Goal: Task Accomplishment & Management: Manage account settings

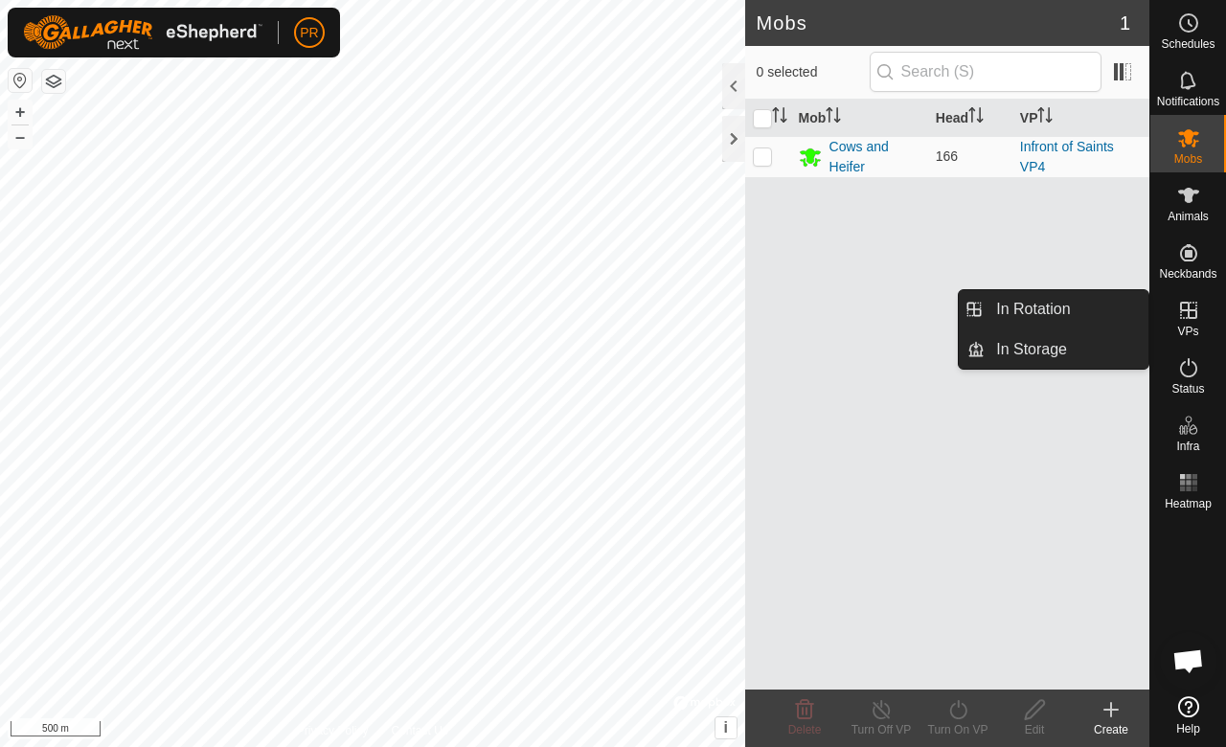
click at [1185, 318] on icon at bounding box center [1188, 310] width 23 height 23
click at [1174, 319] on es-virtualpaddocks-svg-icon at bounding box center [1189, 310] width 34 height 31
click at [1044, 299] on link "In Rotation" at bounding box center [1067, 309] width 164 height 38
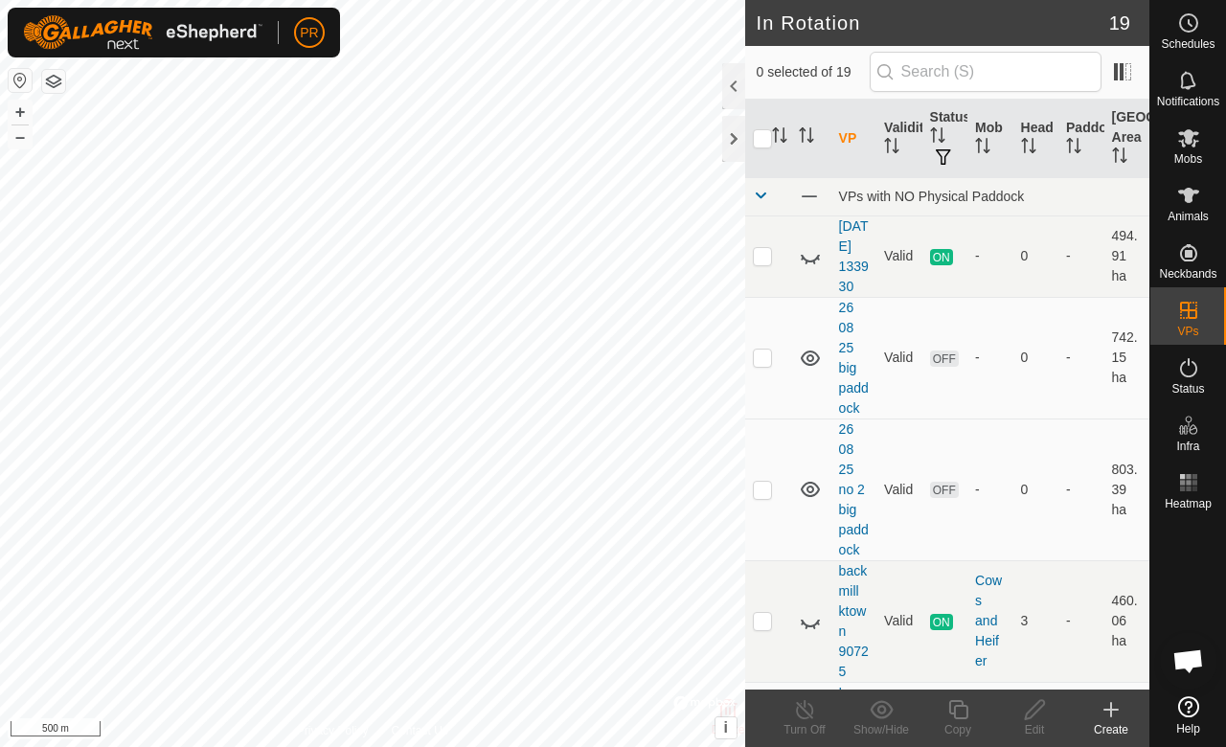
click at [736, 88] on div at bounding box center [733, 86] width 23 height 46
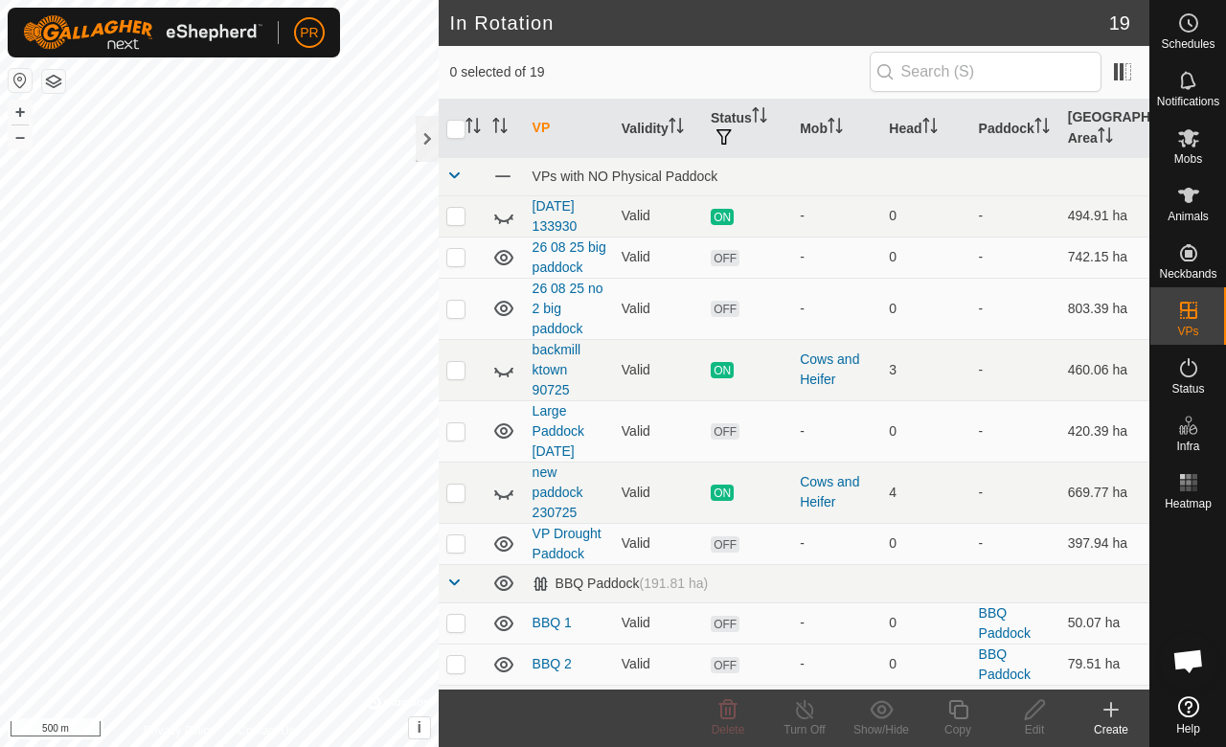
click at [508, 217] on icon at bounding box center [503, 219] width 19 height 8
click at [508, 217] on icon at bounding box center [503, 216] width 23 height 23
drag, startPoint x: 508, startPoint y: 217, endPoint x: 496, endPoint y: 215, distance: 11.8
click at [496, 216] on icon at bounding box center [495, 217] width 3 height 3
click at [496, 381] on icon at bounding box center [503, 369] width 23 height 23
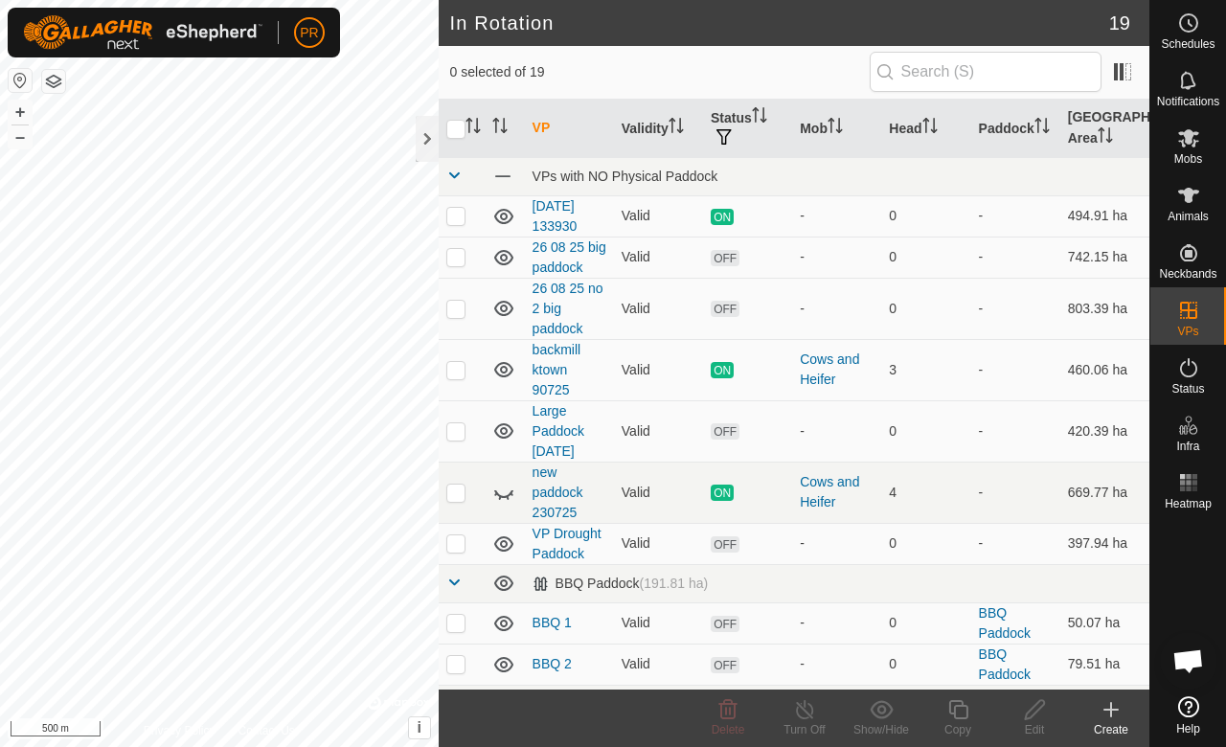
click at [496, 381] on icon at bounding box center [503, 369] width 23 height 23
click at [452, 377] on p-checkbox at bounding box center [455, 369] width 19 height 15
checkbox input "true"
click at [799, 712] on icon at bounding box center [805, 709] width 24 height 23
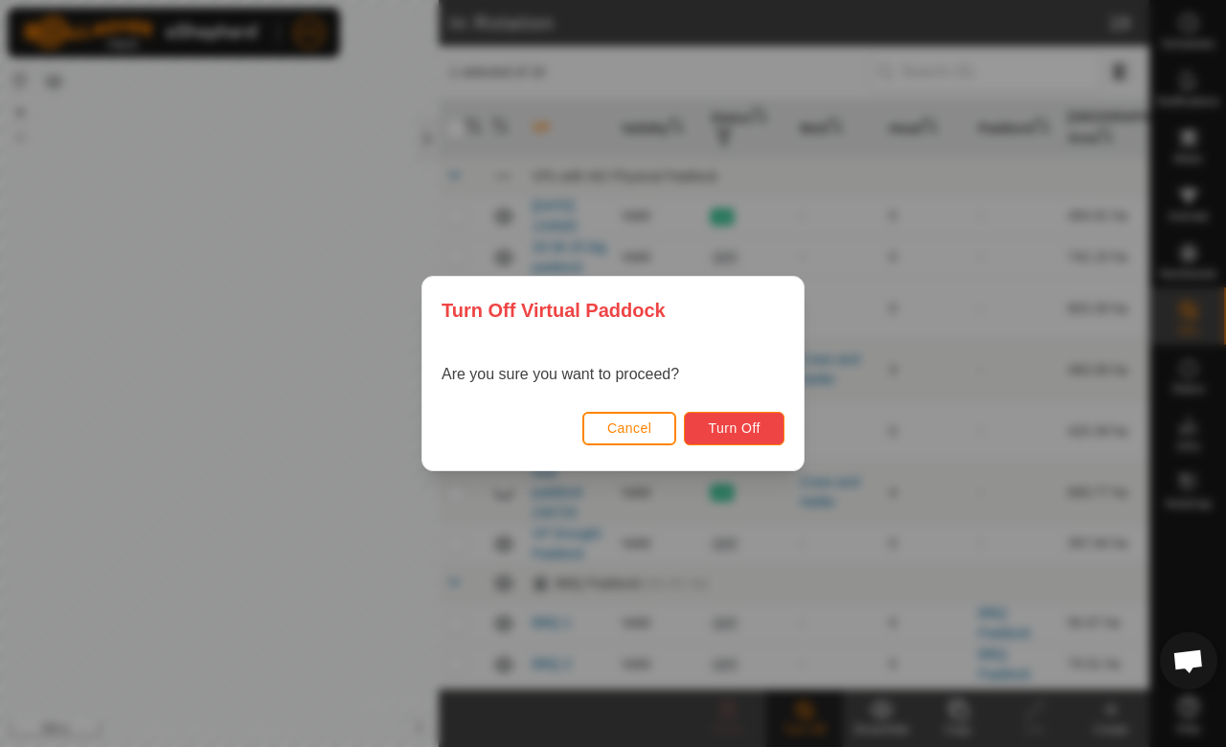
click at [730, 421] on span "Turn Off" at bounding box center [734, 428] width 53 height 15
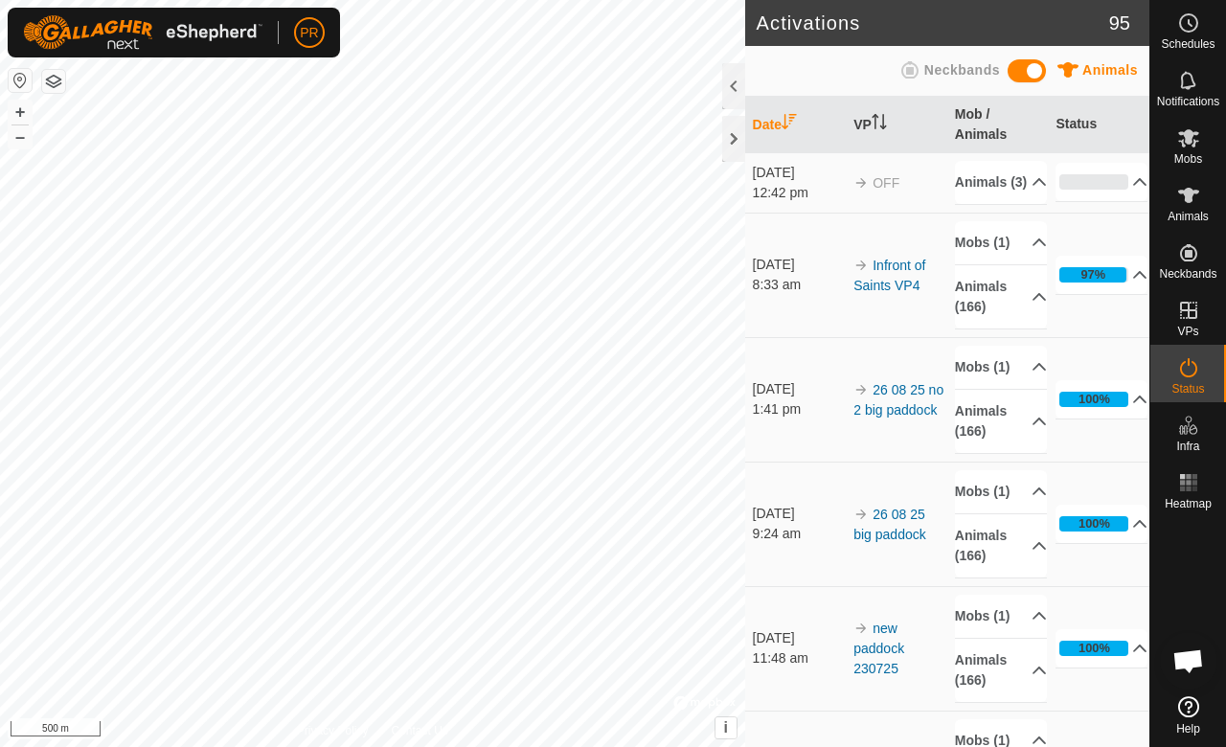
click at [734, 86] on div at bounding box center [733, 86] width 23 height 46
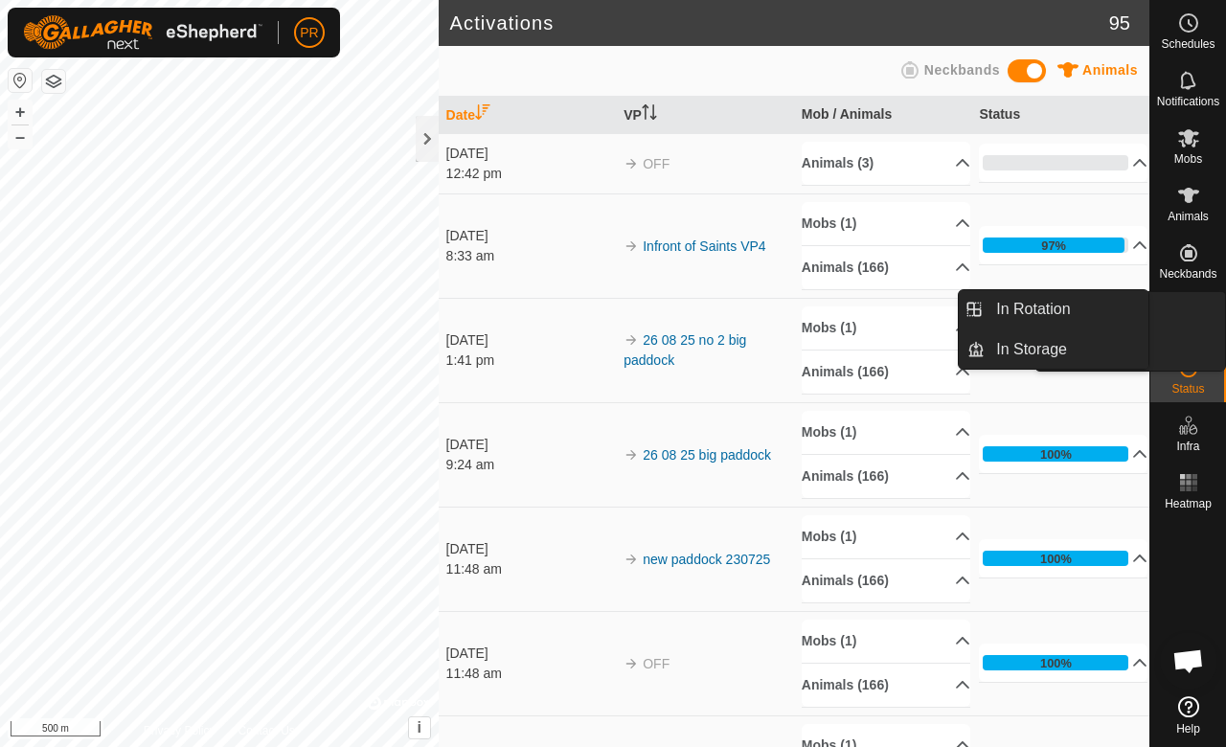
drag, startPoint x: 1160, startPoint y: 338, endPoint x: 1194, endPoint y: 328, distance: 35.1
click at [1194, 328] on span "VPs" at bounding box center [1187, 331] width 21 height 11
click at [1092, 303] on link "In Rotation" at bounding box center [1067, 309] width 164 height 38
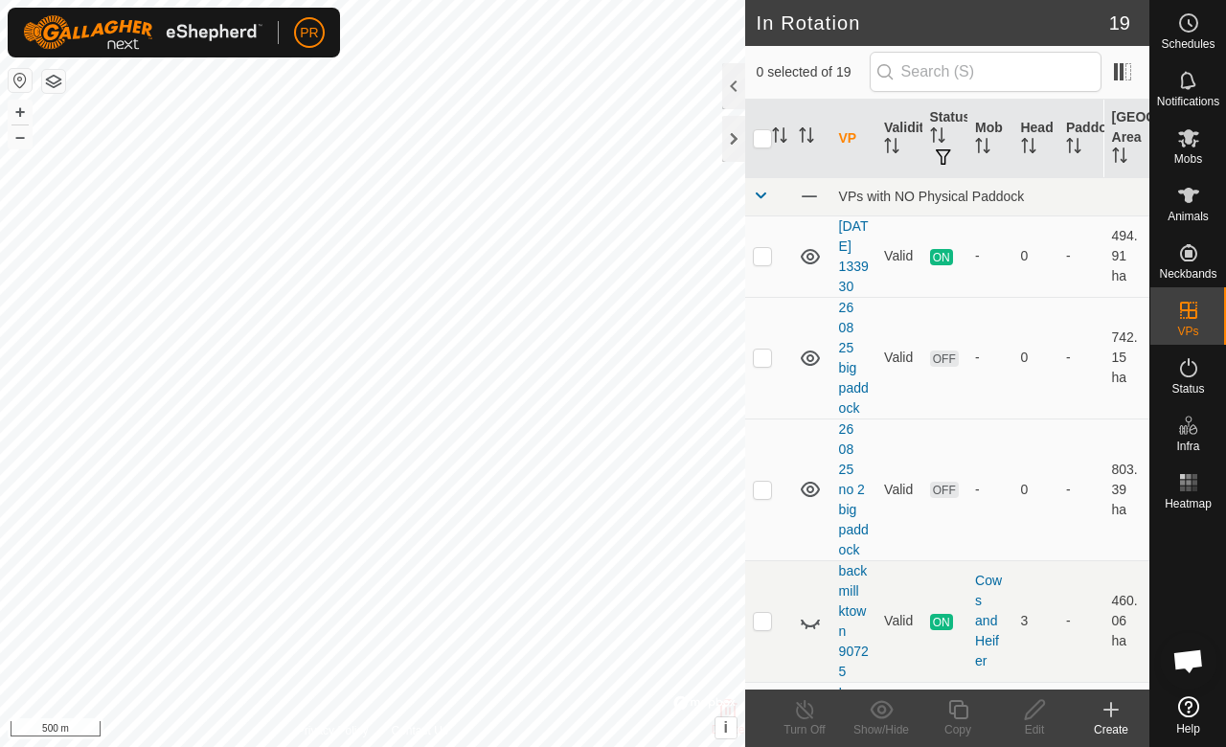
click at [732, 75] on div at bounding box center [733, 86] width 23 height 46
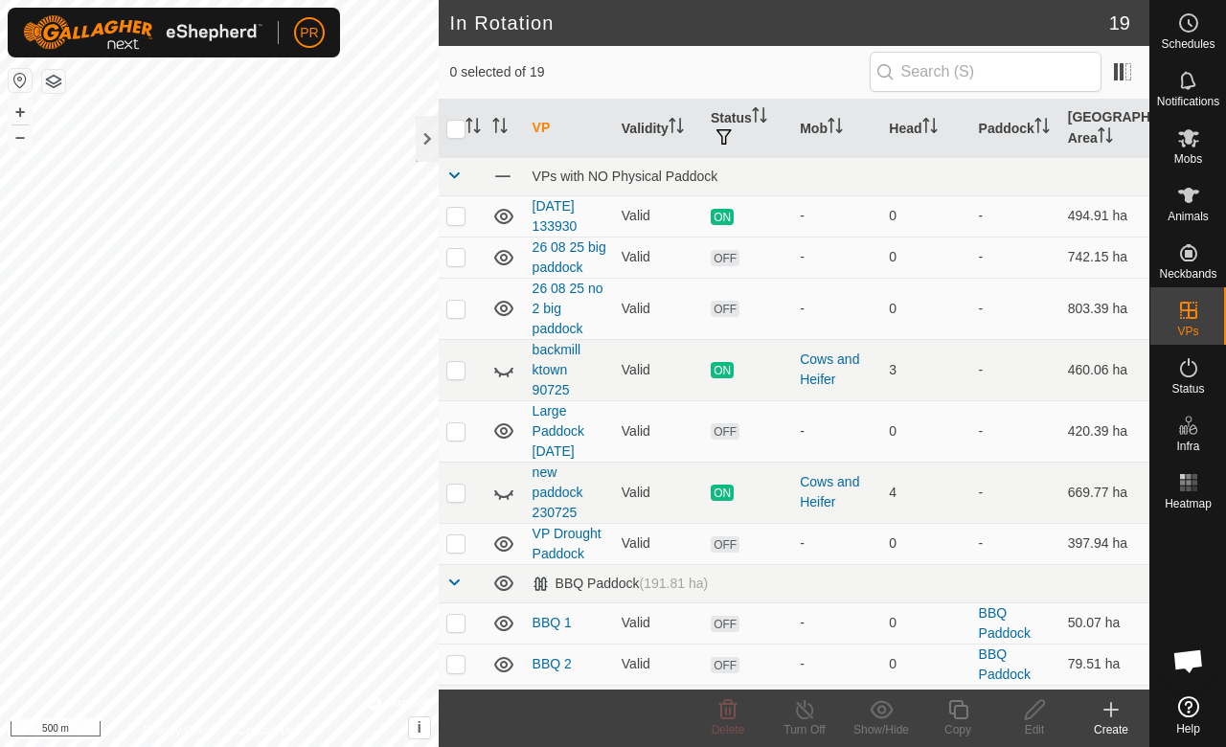
click at [454, 261] on p-checkbox at bounding box center [455, 256] width 19 height 15
click at [728, 715] on icon at bounding box center [728, 709] width 23 height 23
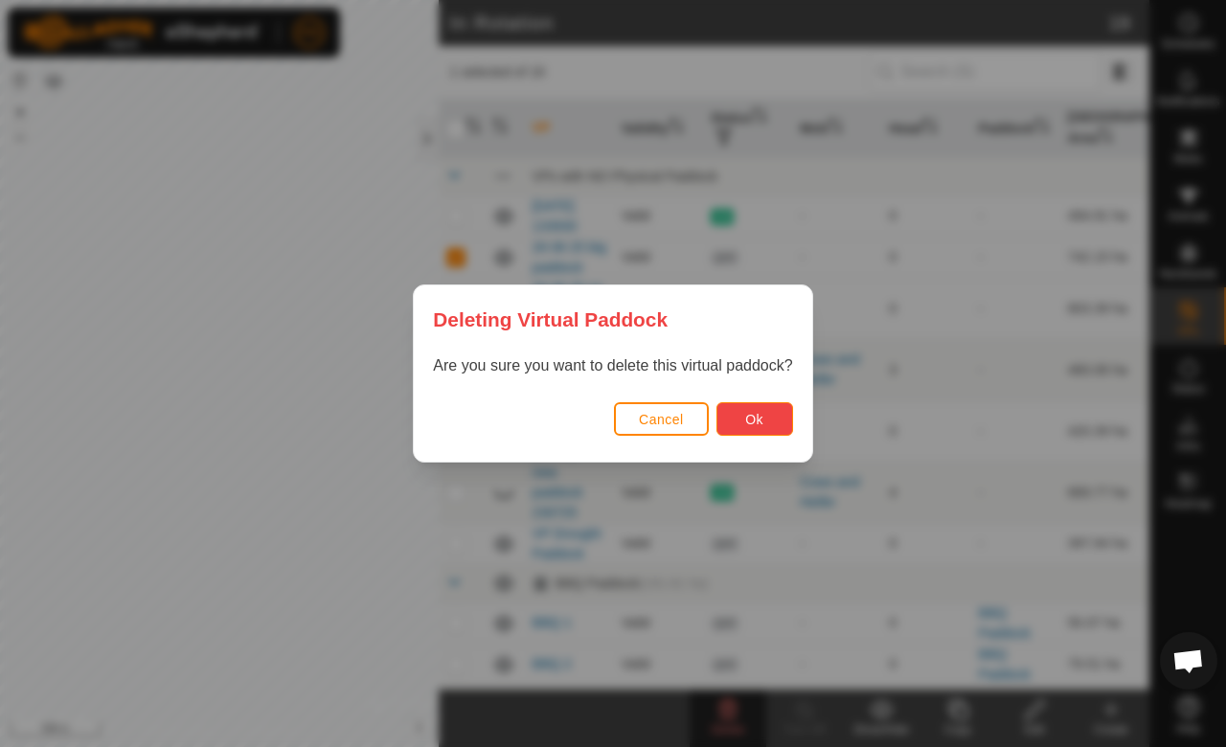
click at [761, 423] on span "Ok" at bounding box center [754, 419] width 18 height 15
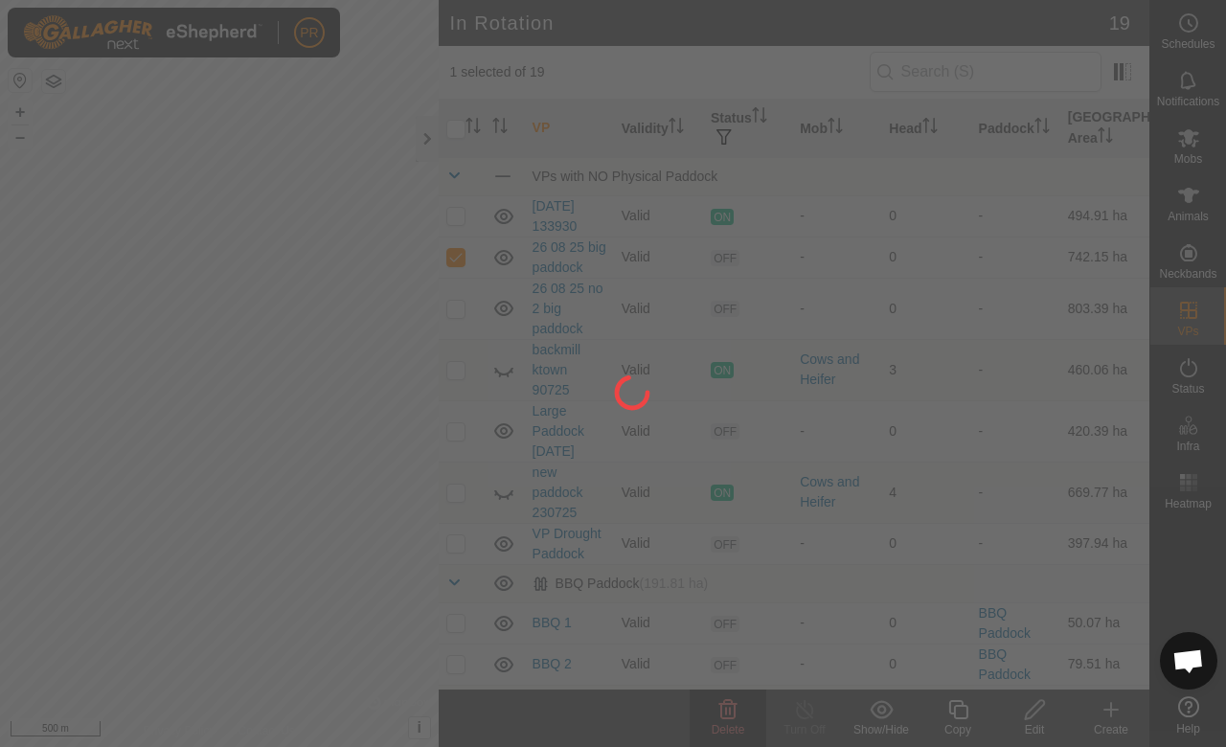
checkbox input "false"
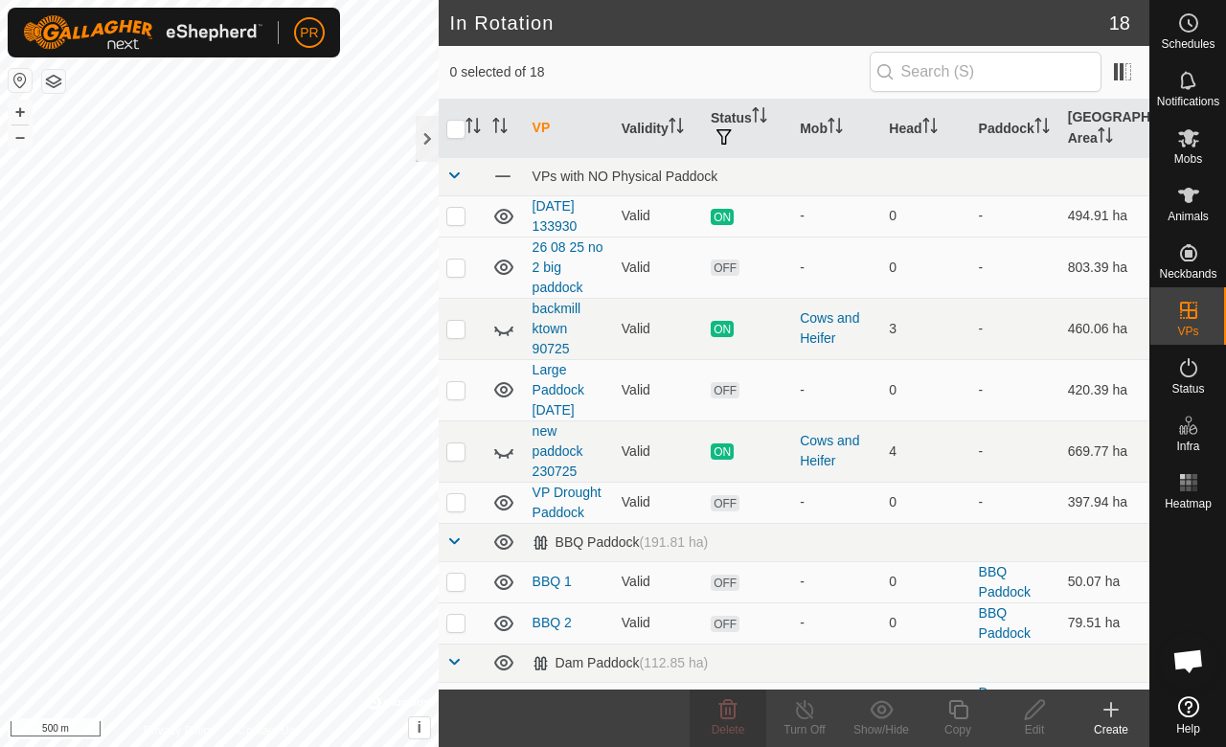
click at [458, 264] on p-checkbox at bounding box center [455, 267] width 19 height 15
checkbox input "true"
click at [720, 719] on icon at bounding box center [728, 709] width 23 height 23
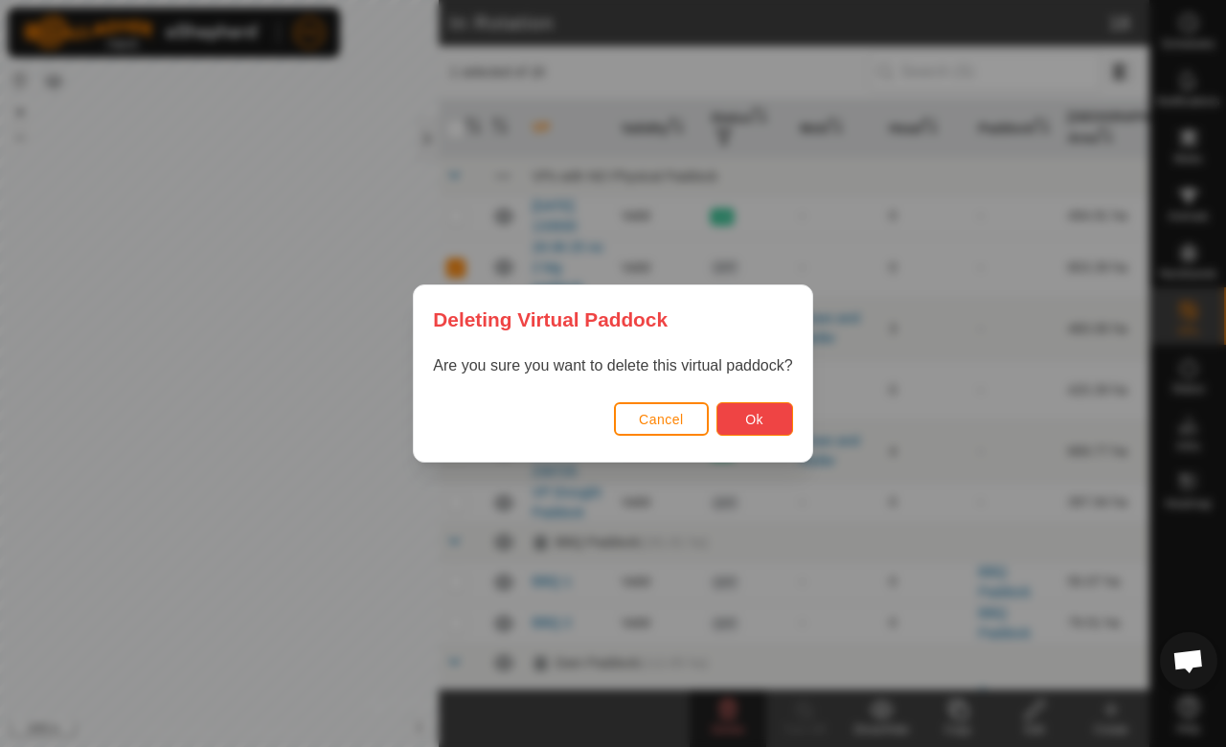
click at [733, 416] on button "Ok" at bounding box center [755, 419] width 77 height 34
checkbox input "false"
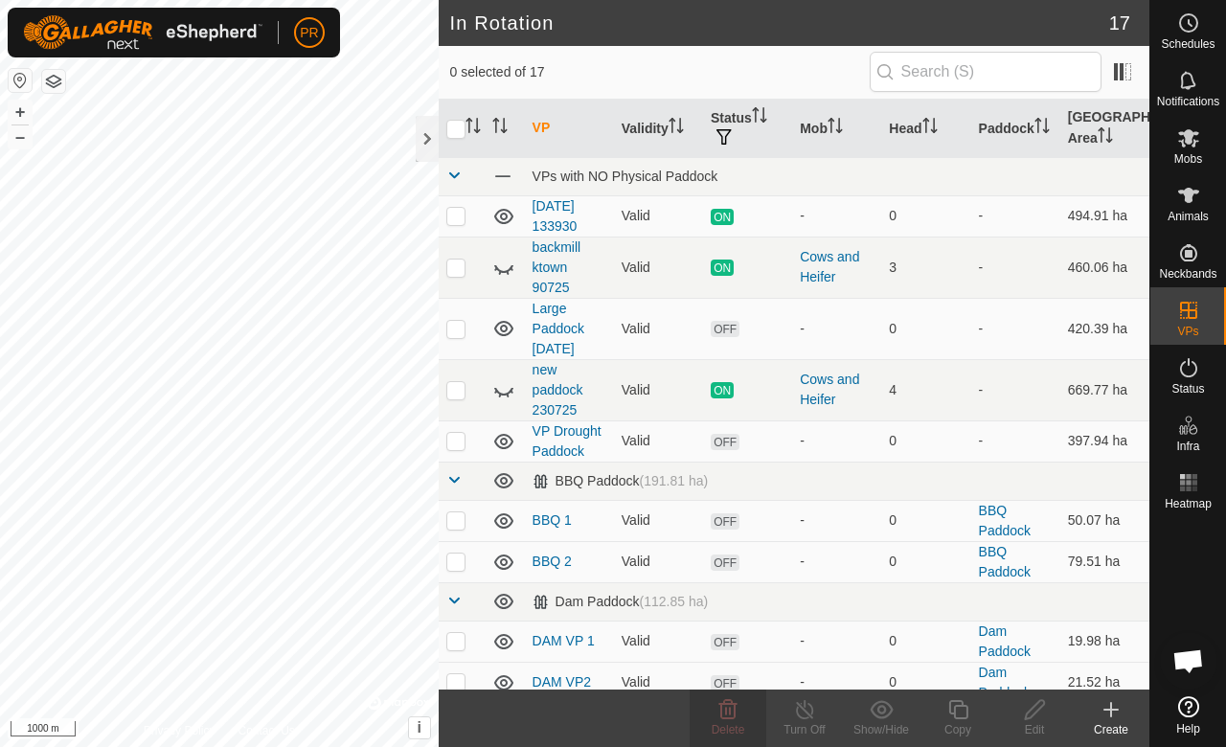
click at [452, 326] on p-checkbox at bounding box center [455, 328] width 19 height 15
checkbox input "true"
click at [729, 724] on span "Delete" at bounding box center [729, 729] width 34 height 13
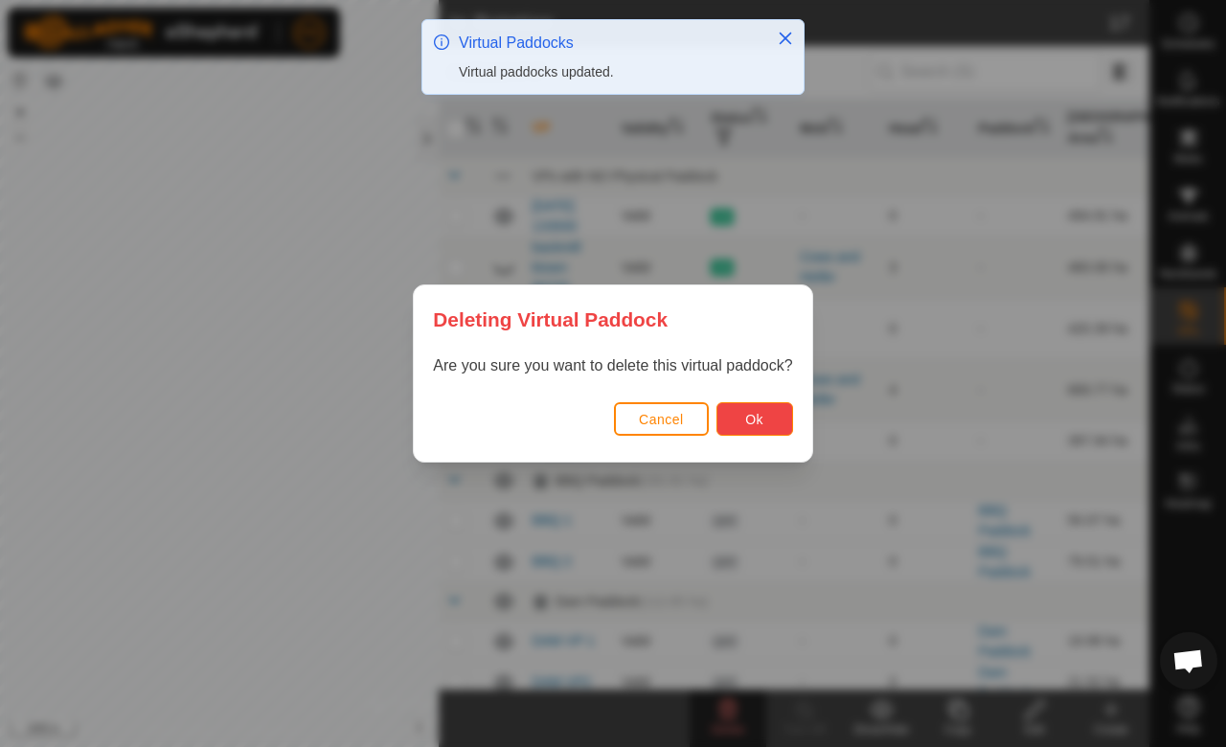
click at [761, 426] on span "Ok" at bounding box center [754, 419] width 18 height 15
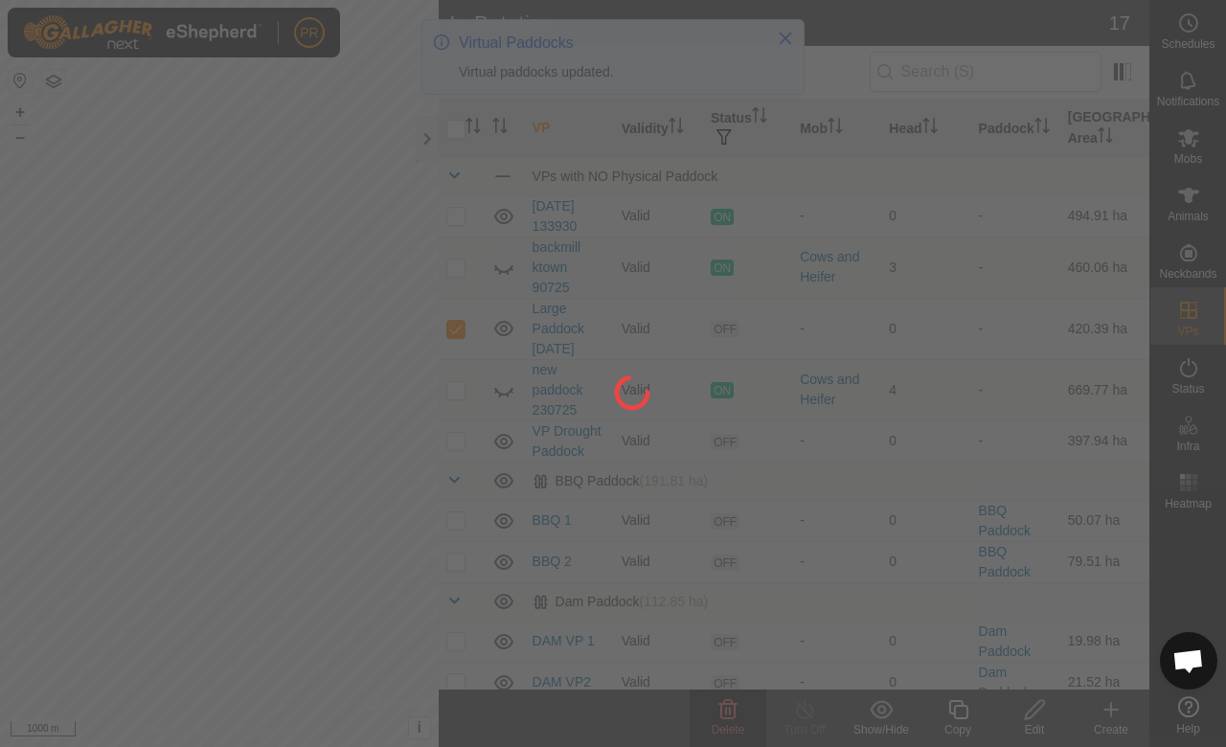
checkbox input "false"
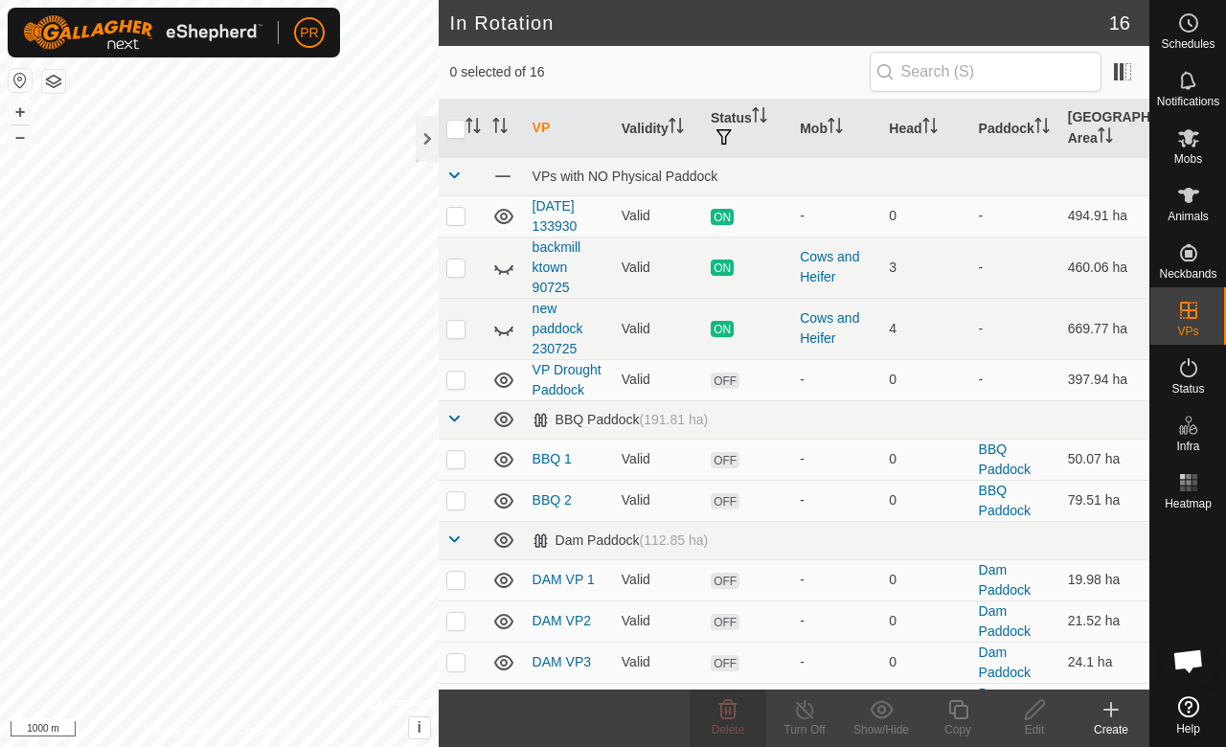
click at [458, 262] on p-checkbox at bounding box center [455, 267] width 19 height 15
checkbox input "true"
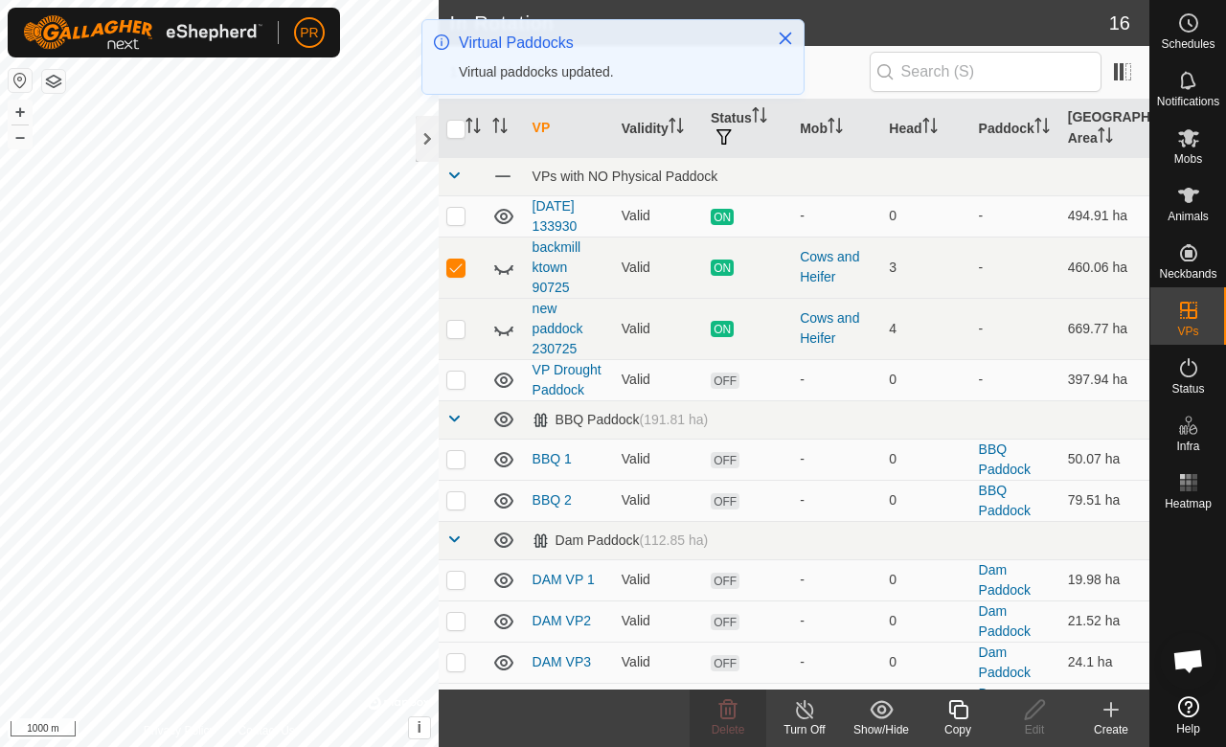
click at [502, 257] on icon at bounding box center [503, 267] width 23 height 23
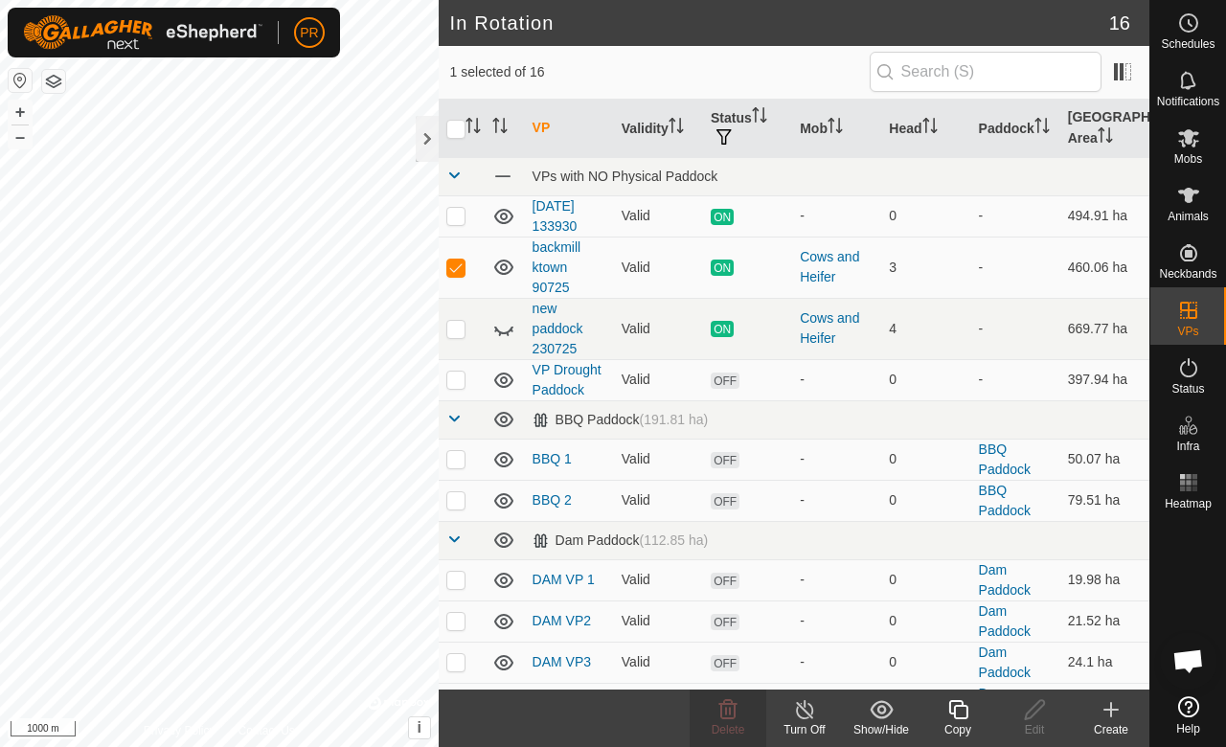
click at [796, 709] on icon at bounding box center [804, 709] width 17 height 19
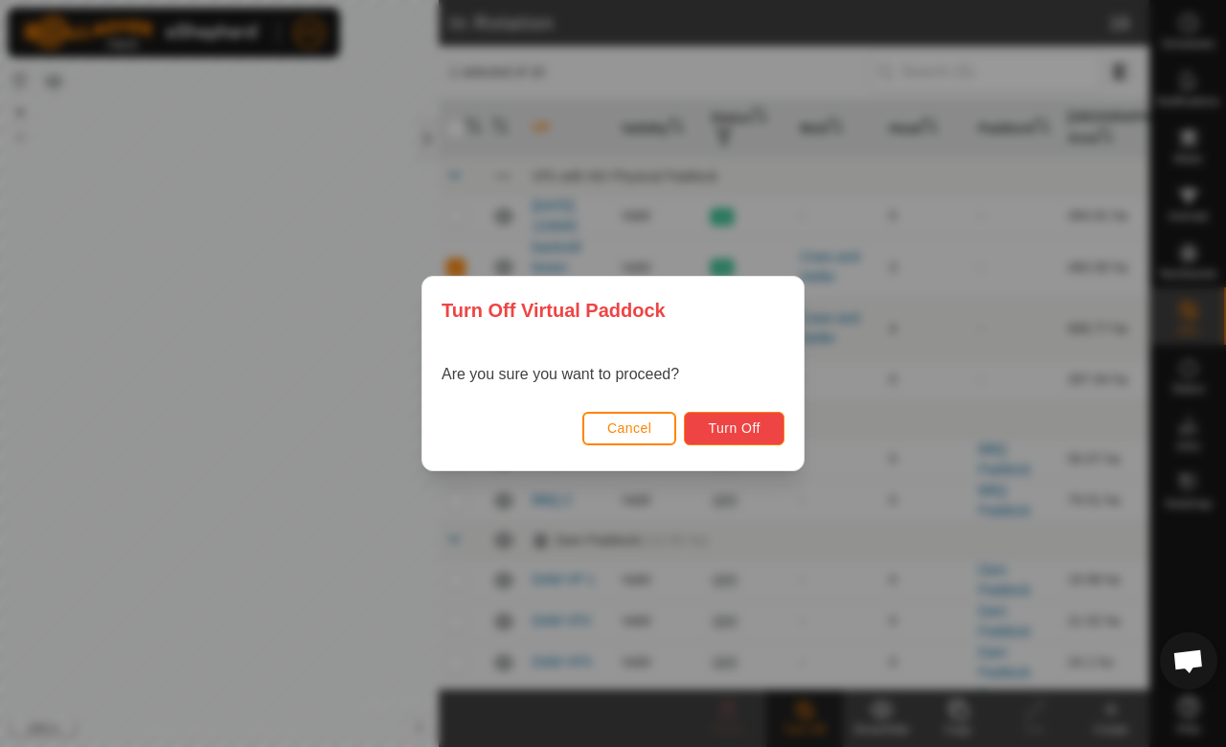
click at [728, 422] on span "Turn Off" at bounding box center [734, 428] width 53 height 15
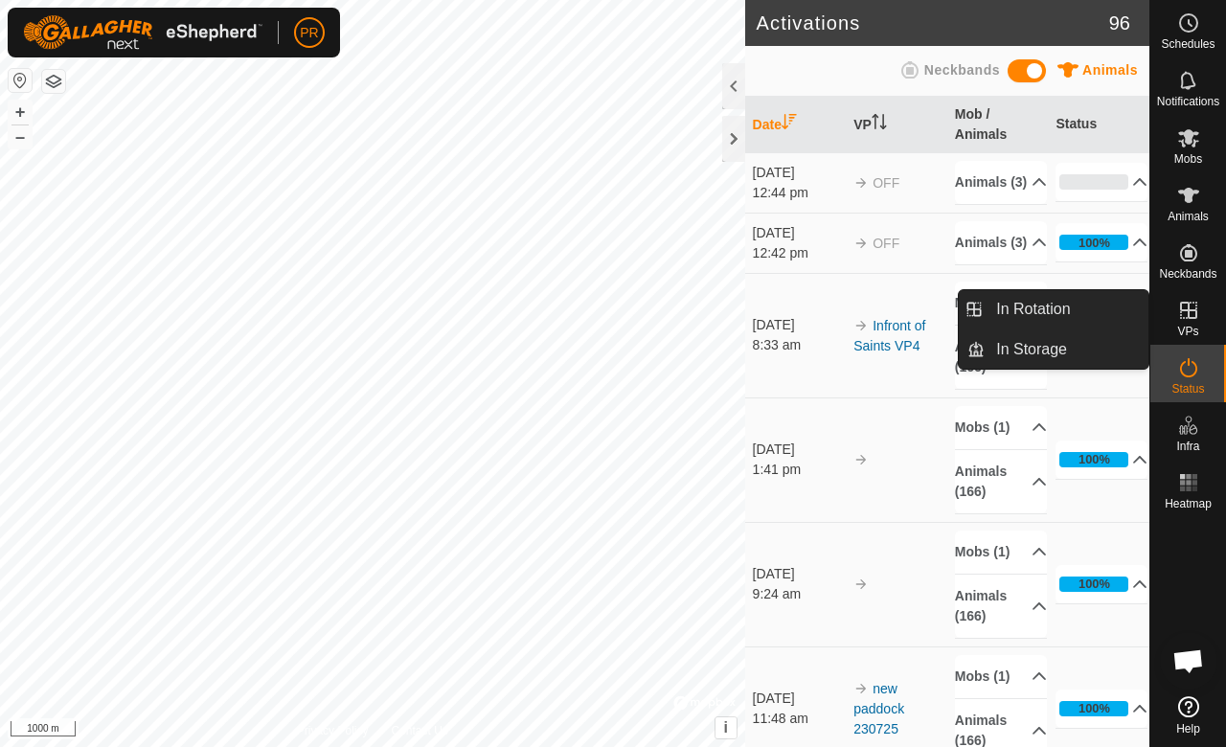
drag, startPoint x: 1154, startPoint y: 307, endPoint x: 1197, endPoint y: 315, distance: 43.8
click at [1197, 315] on icon at bounding box center [1188, 310] width 23 height 23
click at [1077, 298] on link "In Rotation" at bounding box center [1067, 309] width 164 height 38
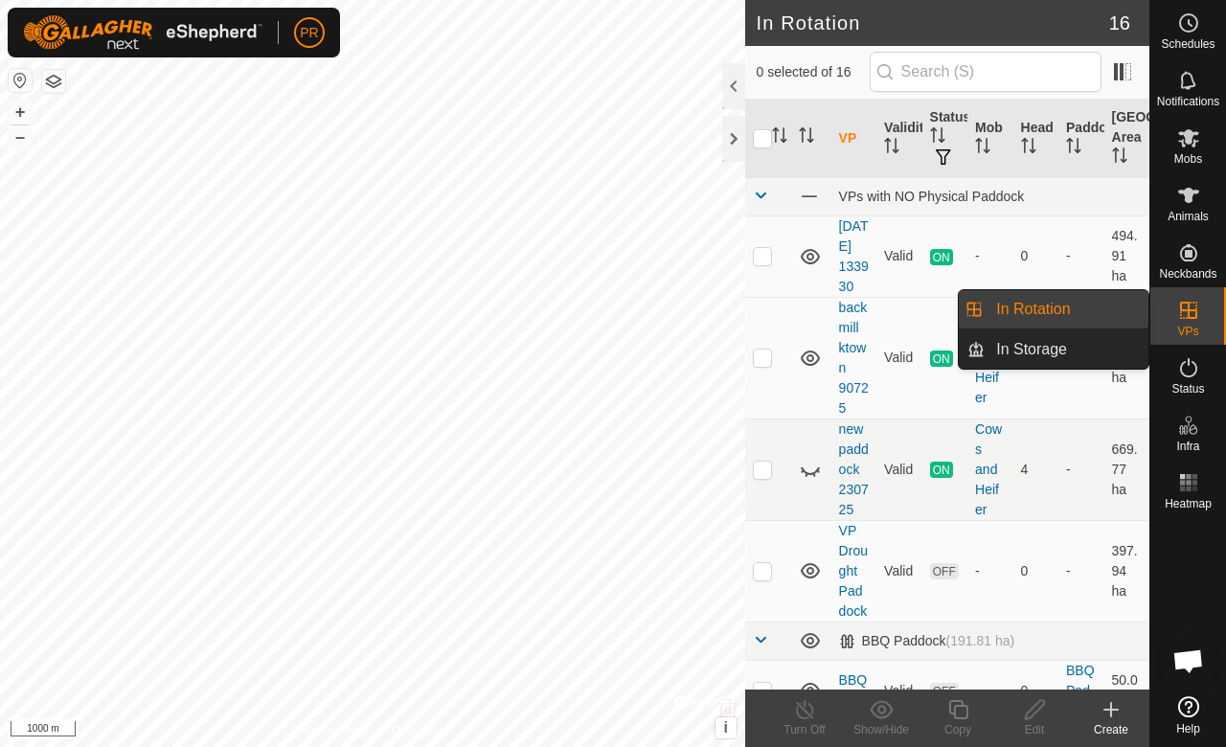
click at [1047, 308] on link "In Rotation" at bounding box center [1067, 309] width 164 height 38
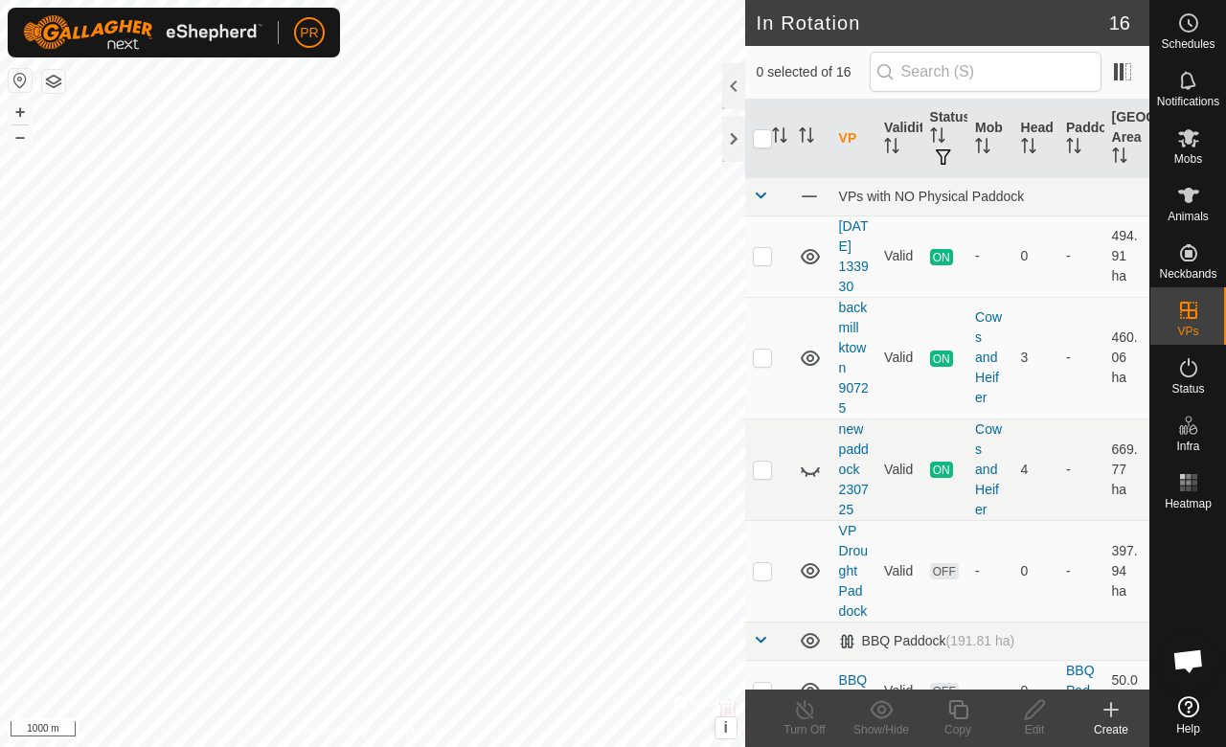
click at [727, 80] on div at bounding box center [733, 86] width 23 height 46
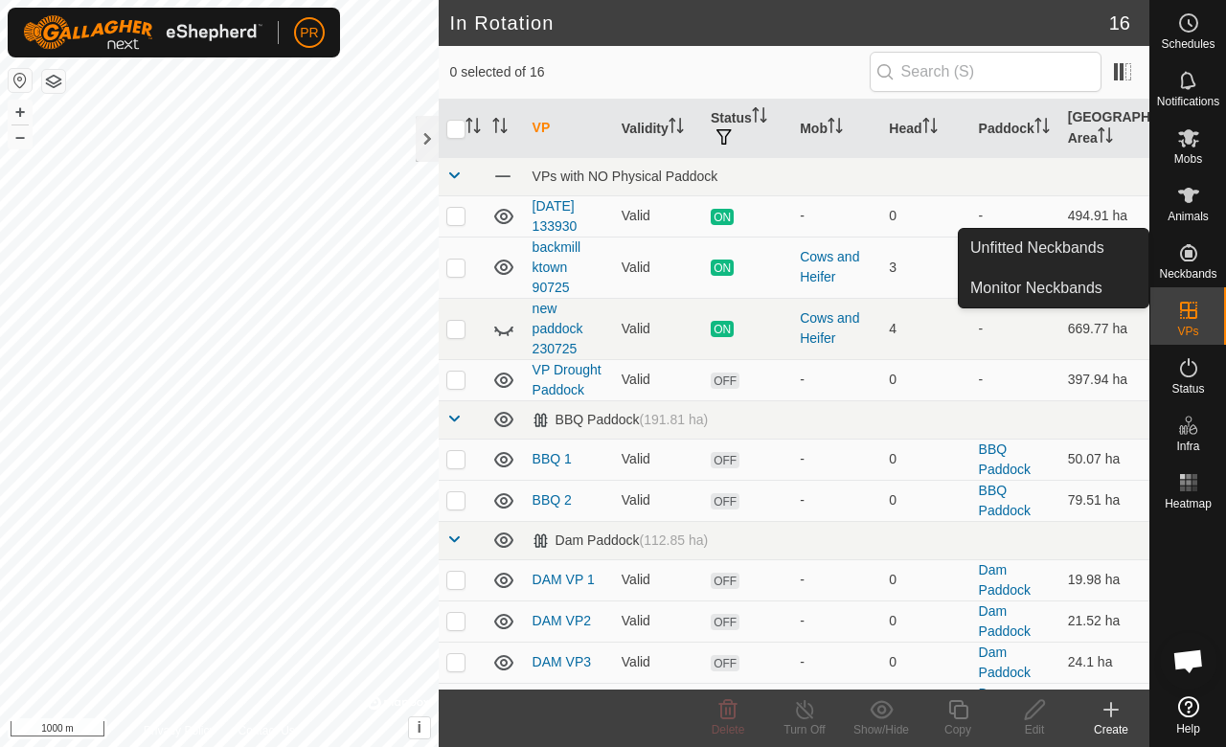
click at [1194, 262] on icon at bounding box center [1188, 252] width 23 height 23
click at [1185, 257] on icon at bounding box center [1188, 252] width 17 height 17
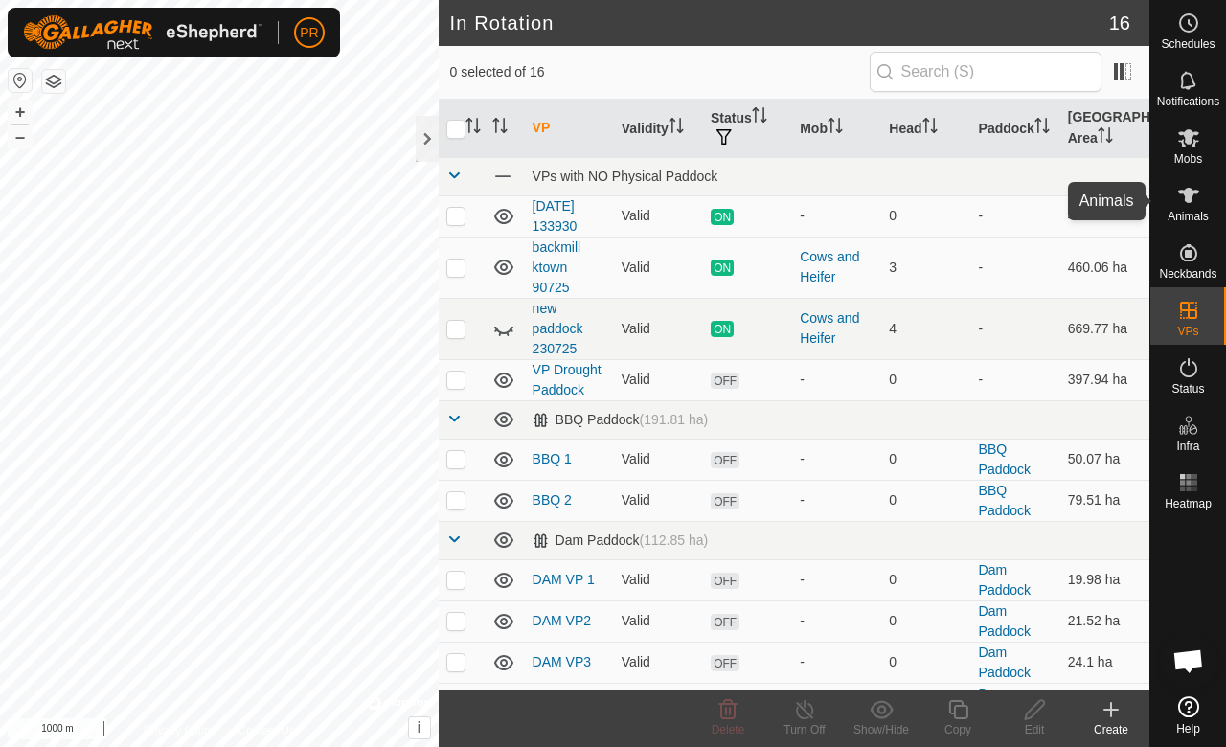
click at [1183, 197] on icon at bounding box center [1188, 195] width 23 height 23
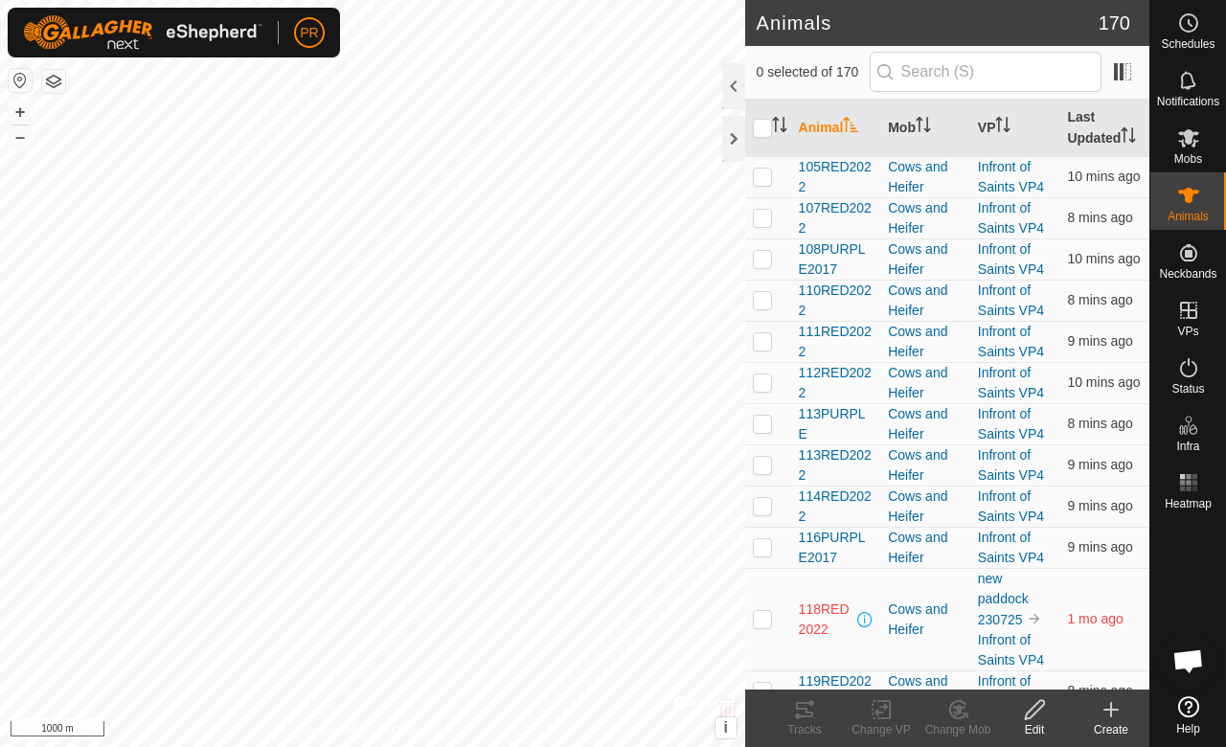
click at [727, 84] on div at bounding box center [733, 86] width 23 height 46
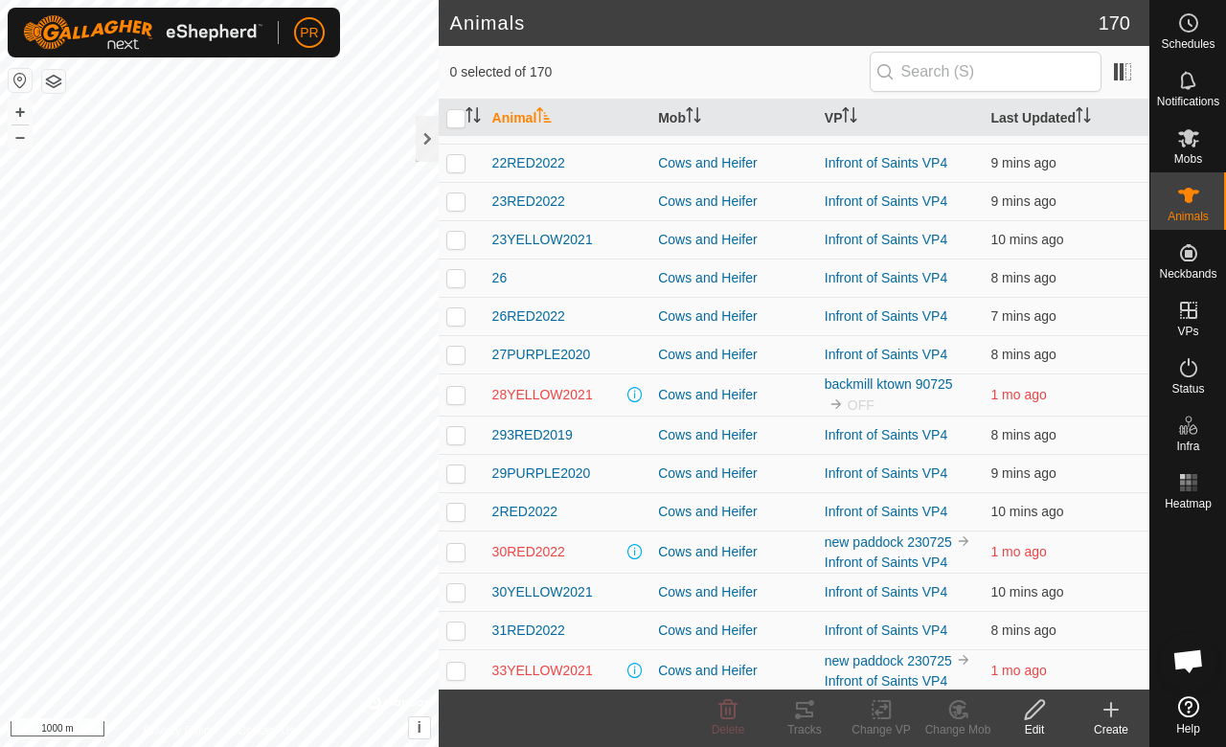
scroll to position [2429, 0]
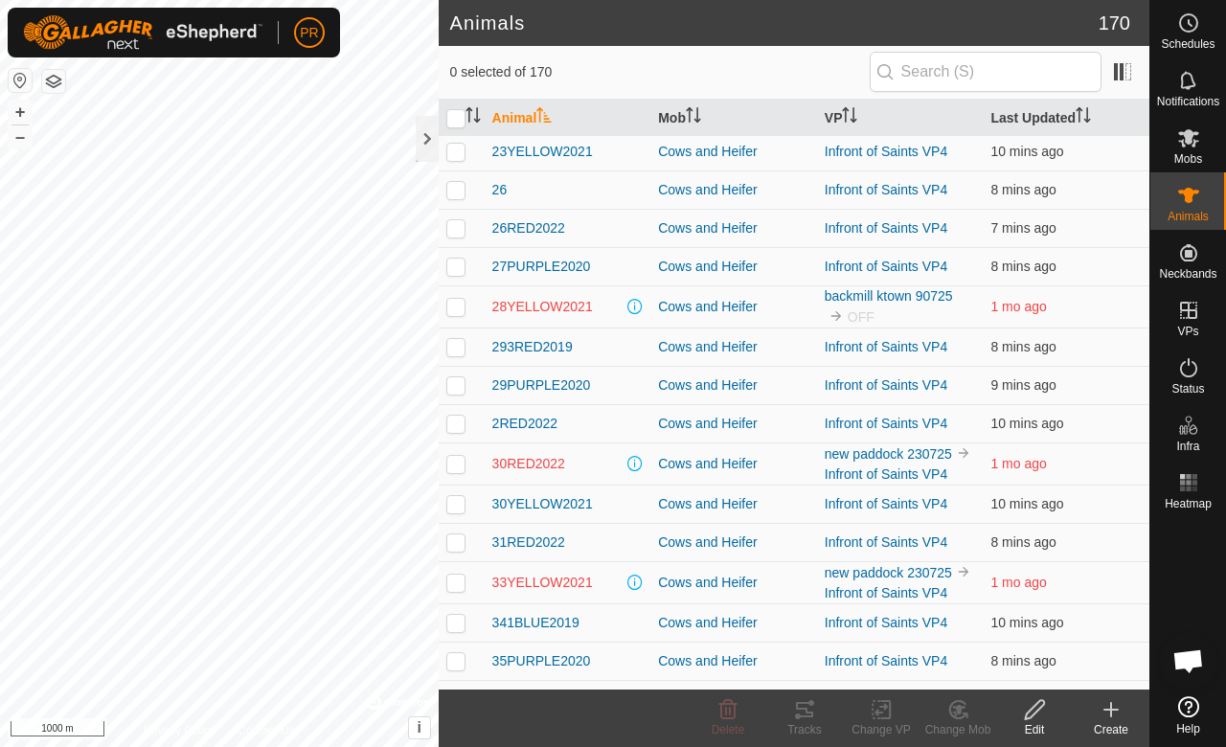
click at [534, 475] on td "30RED2022" at bounding box center [568, 464] width 167 height 42
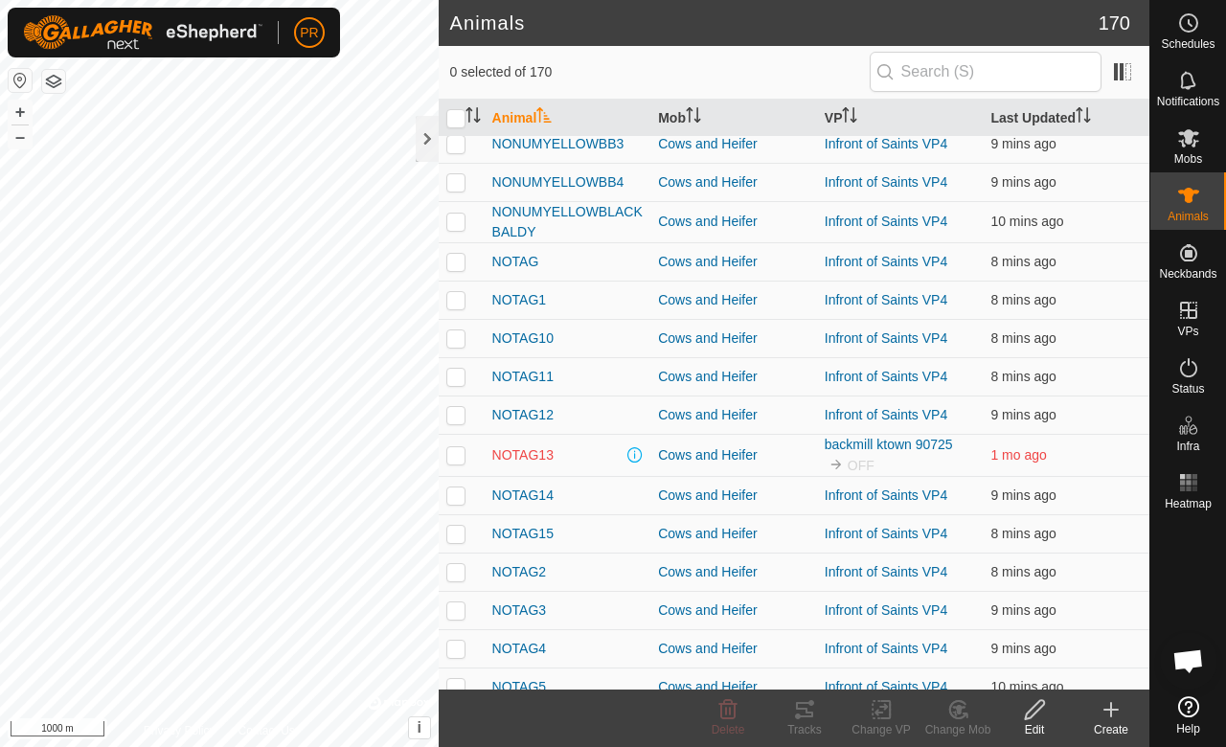
scroll to position [5987, 0]
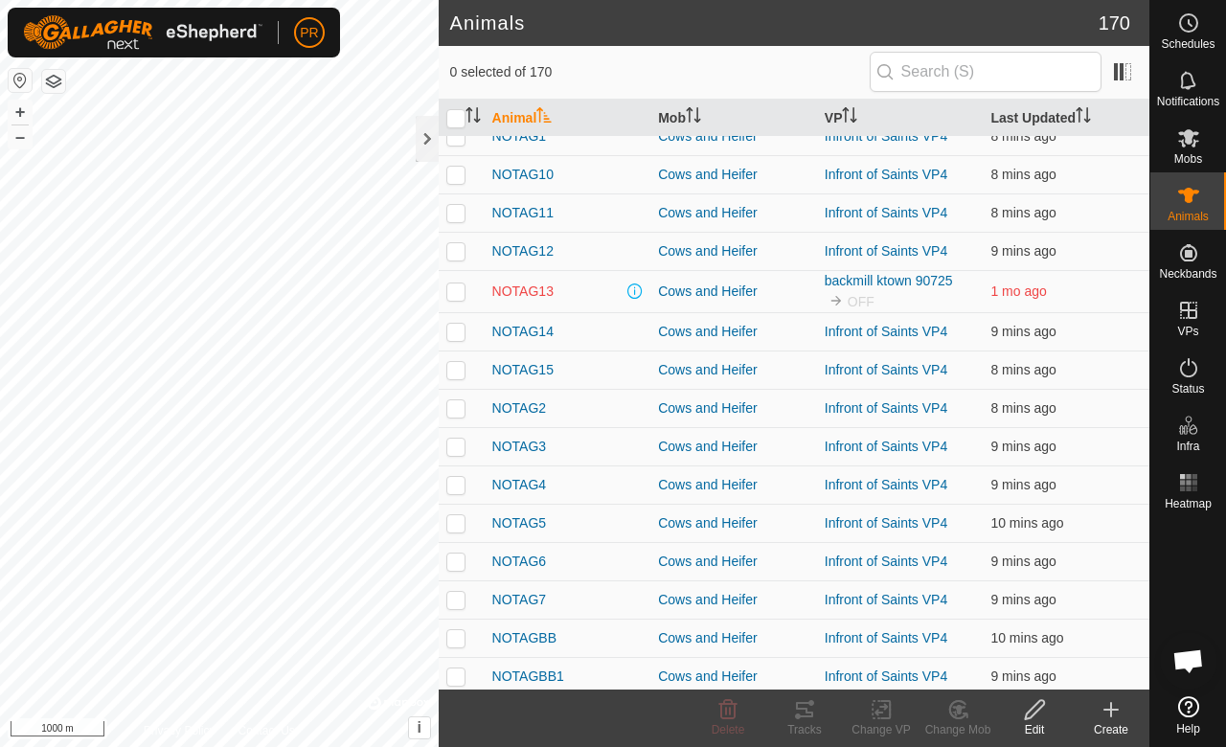
click at [538, 478] on span "NOTAG4" at bounding box center [519, 485] width 55 height 20
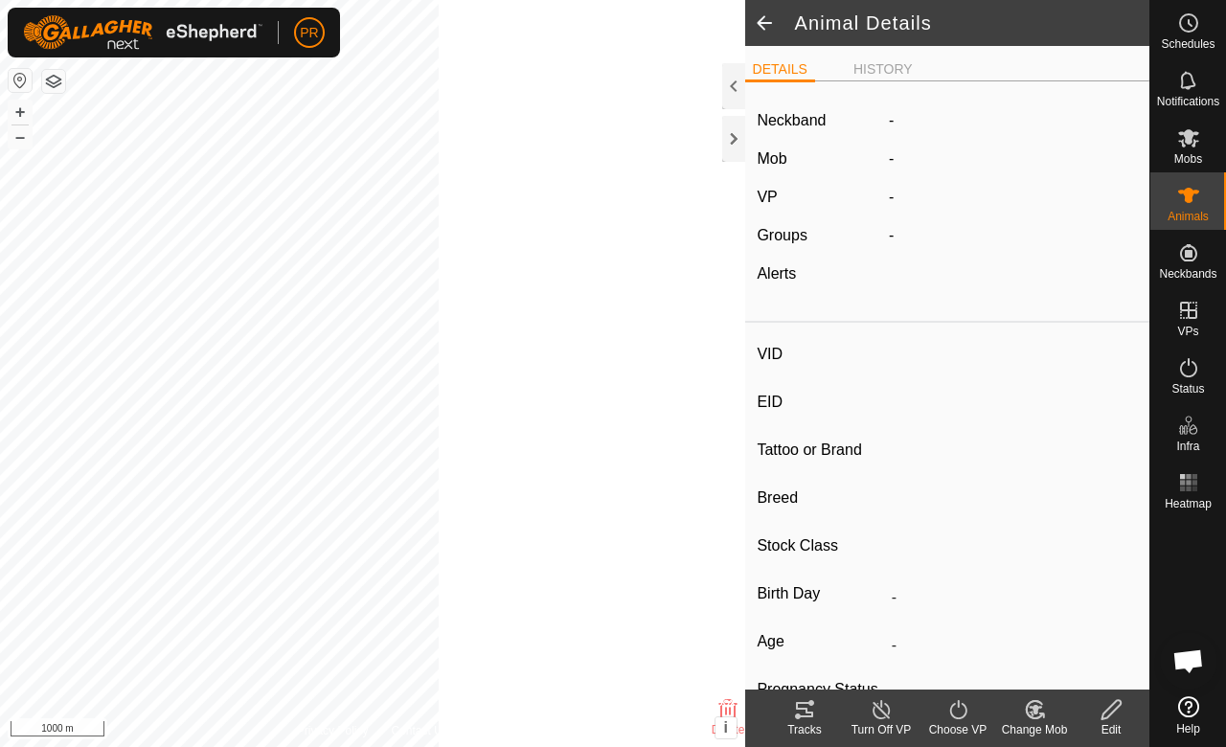
type input "NOTAG4"
type input "-"
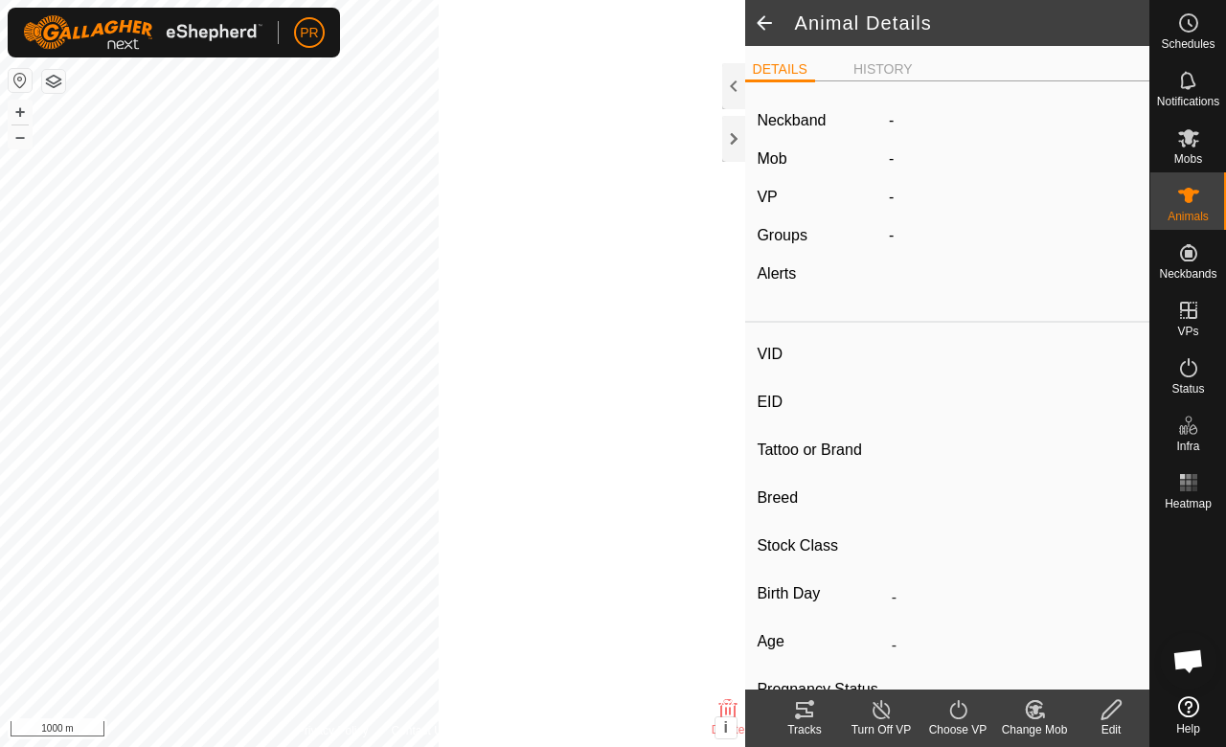
type input "0 kg"
type input "-"
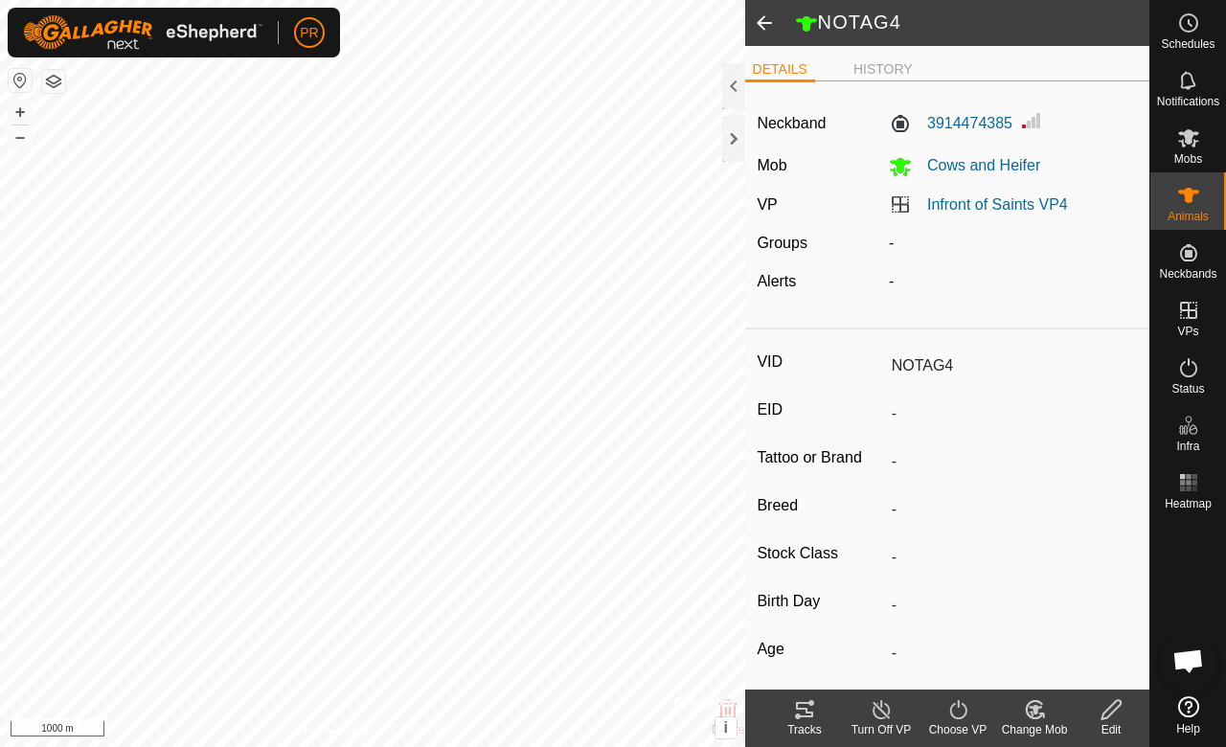
click at [732, 90] on div at bounding box center [733, 86] width 23 height 46
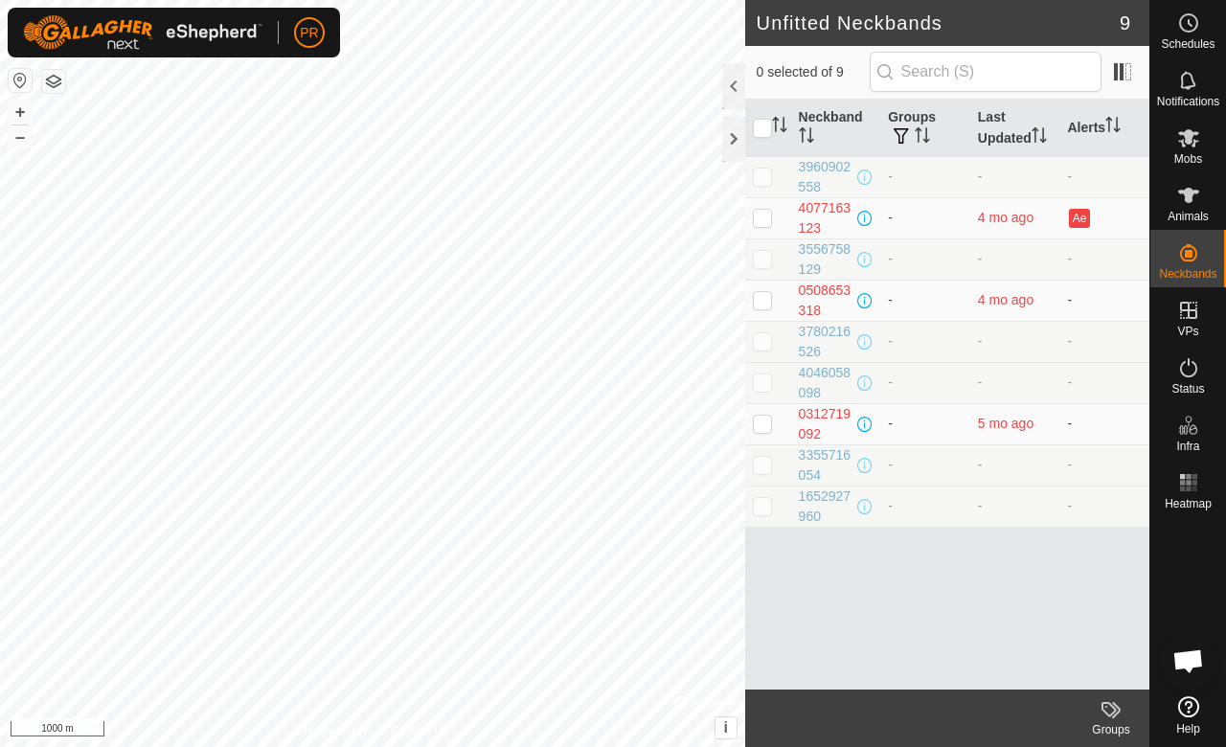
click at [1188, 197] on icon at bounding box center [1188, 195] width 21 height 15
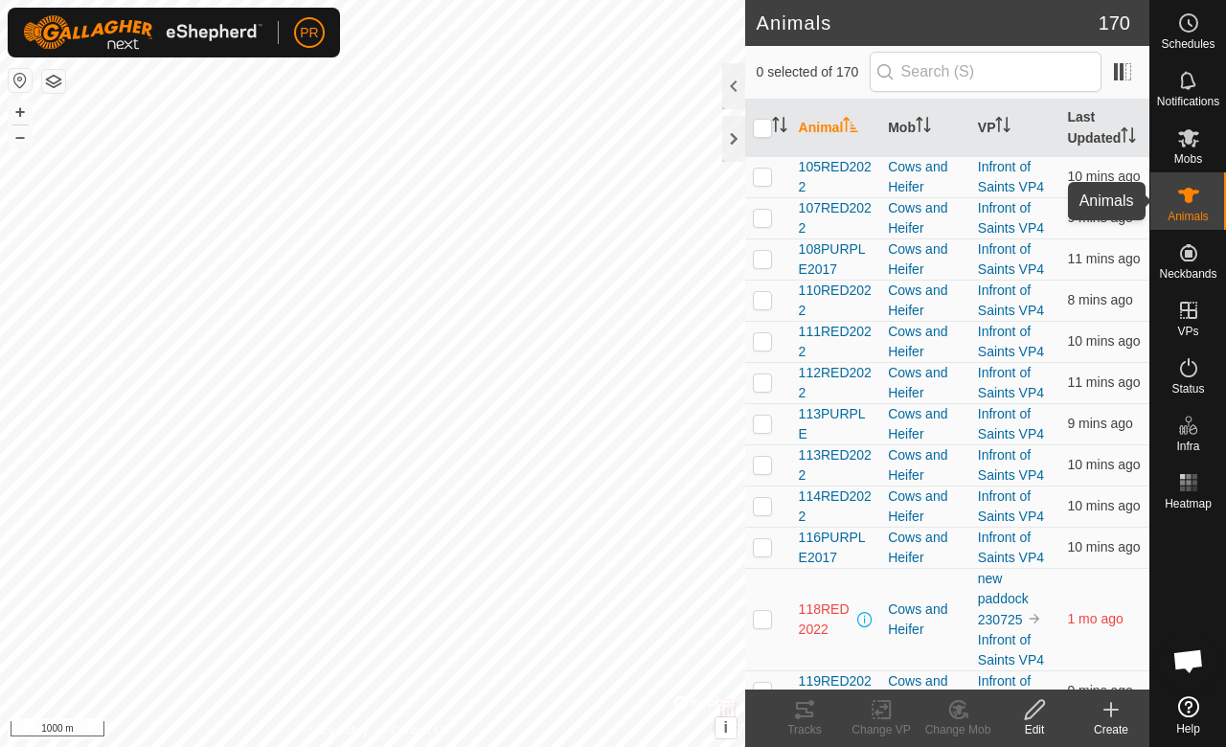
click at [1178, 205] on icon at bounding box center [1188, 195] width 23 height 23
click at [733, 77] on div at bounding box center [733, 86] width 23 height 46
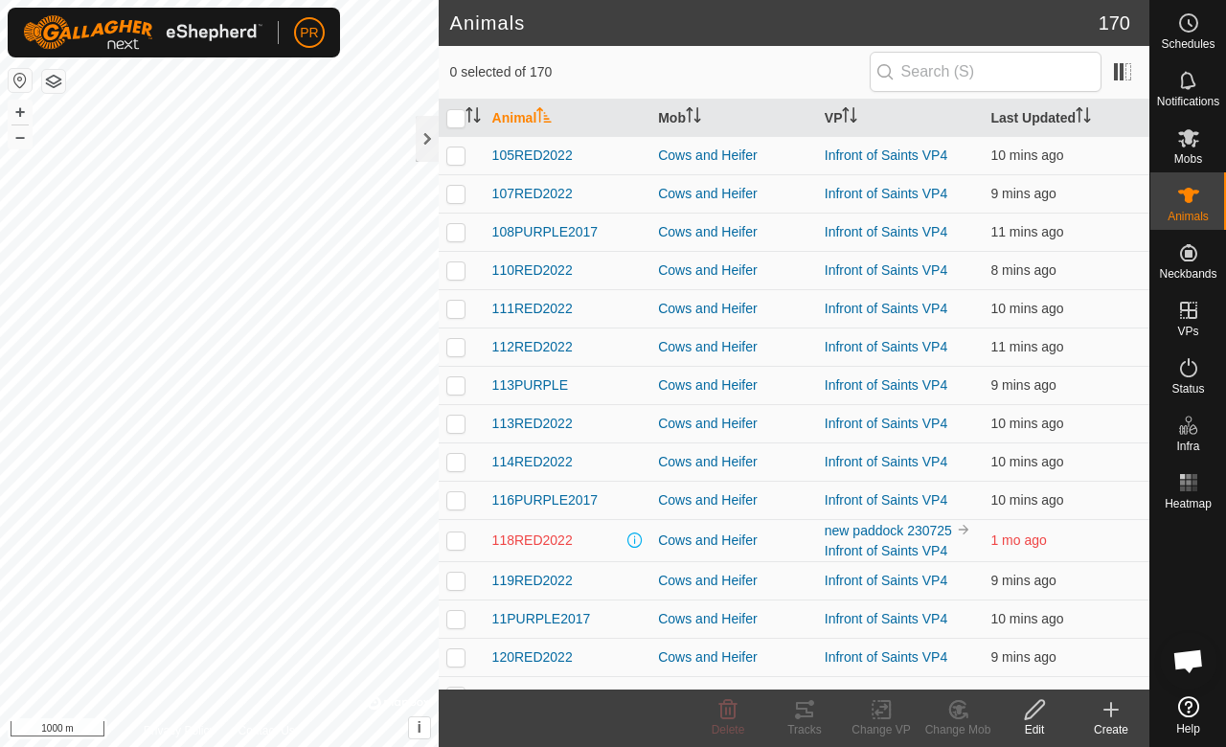
click at [1013, 105] on th "Last Updated" at bounding box center [1066, 118] width 167 height 37
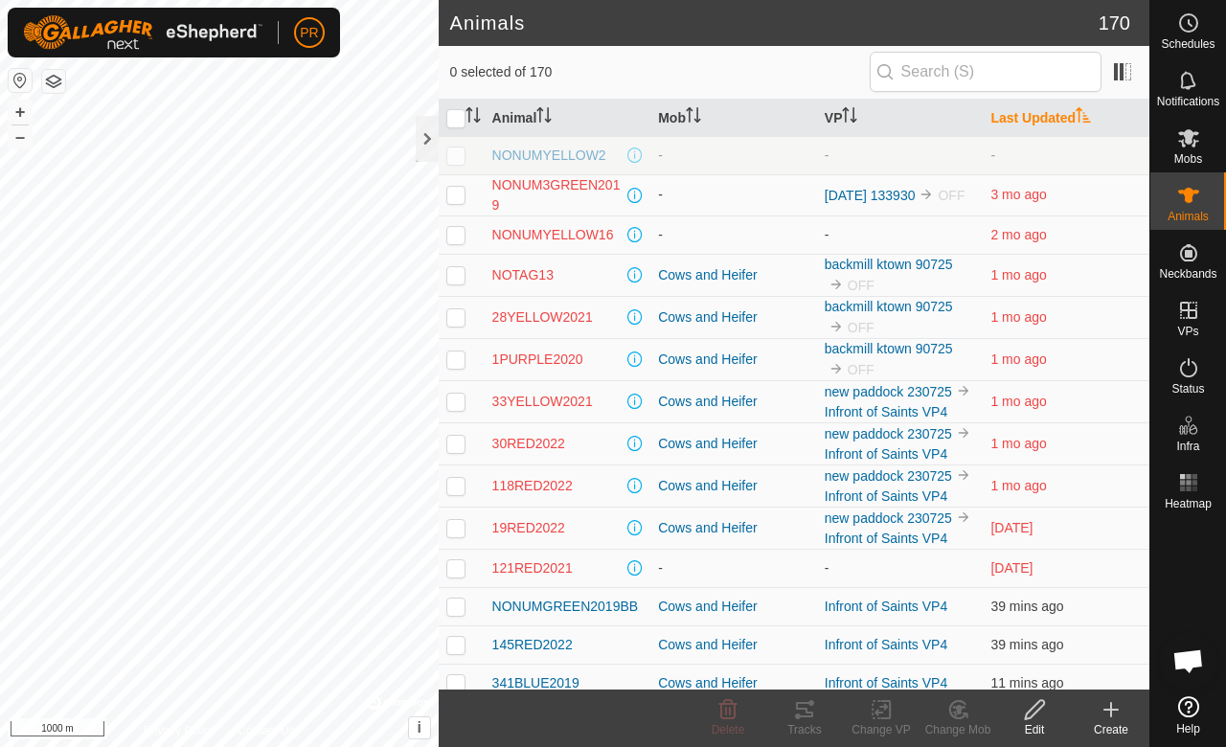
click at [453, 270] on p-checkbox at bounding box center [455, 274] width 19 height 15
checkbox input "true"
click at [728, 712] on icon at bounding box center [728, 709] width 23 height 23
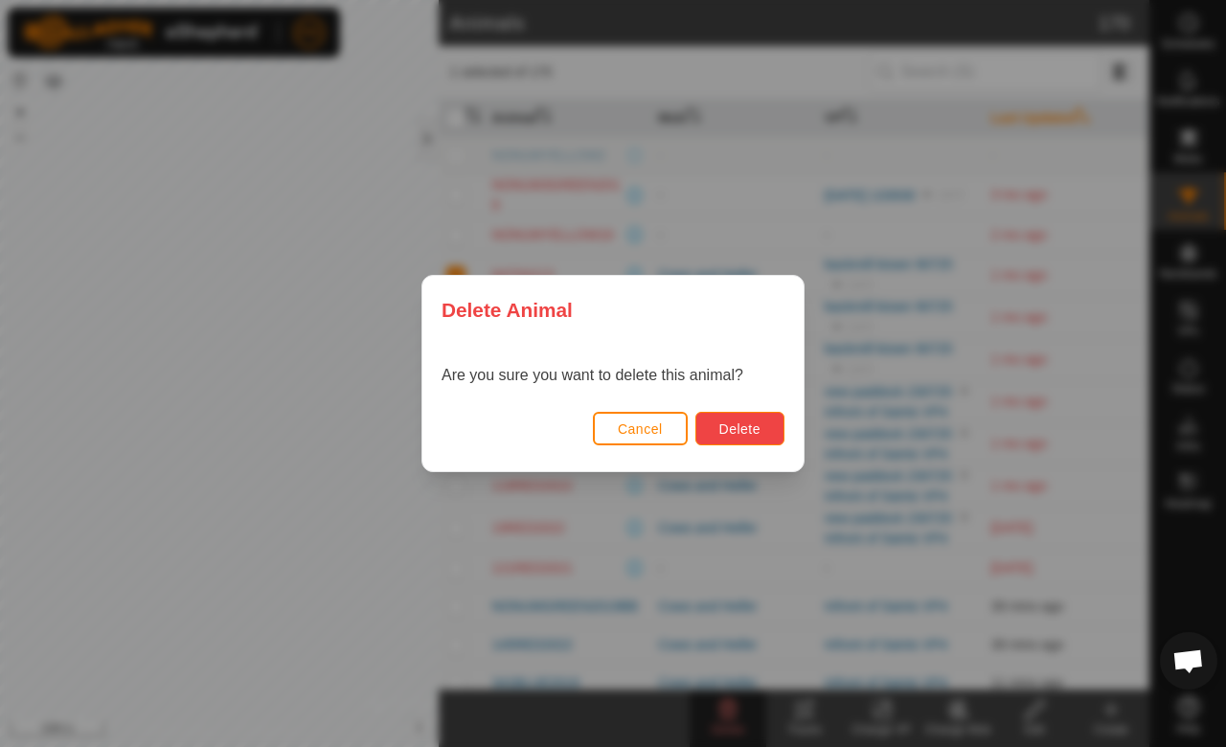
click at [718, 412] on button "Delete" at bounding box center [739, 429] width 89 height 34
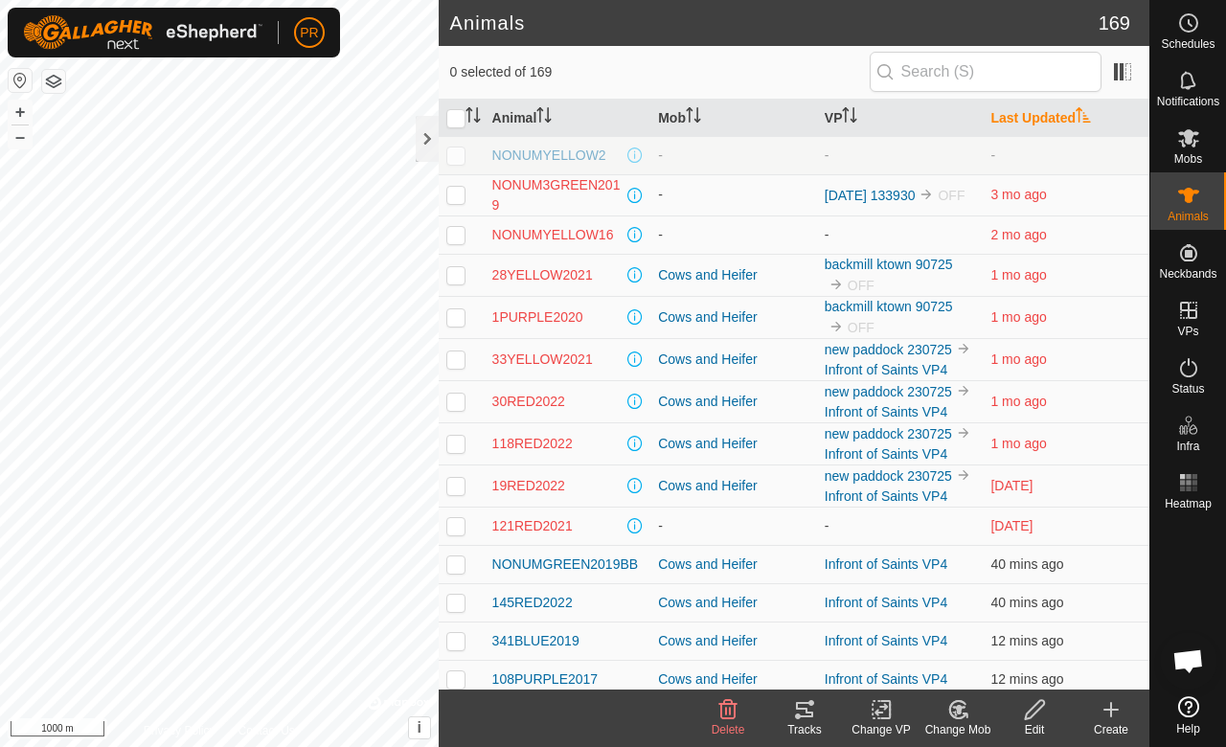
click at [460, 187] on p-tablecheckbox at bounding box center [455, 194] width 19 height 15
checkbox input "true"
click at [724, 718] on icon at bounding box center [728, 709] width 18 height 19
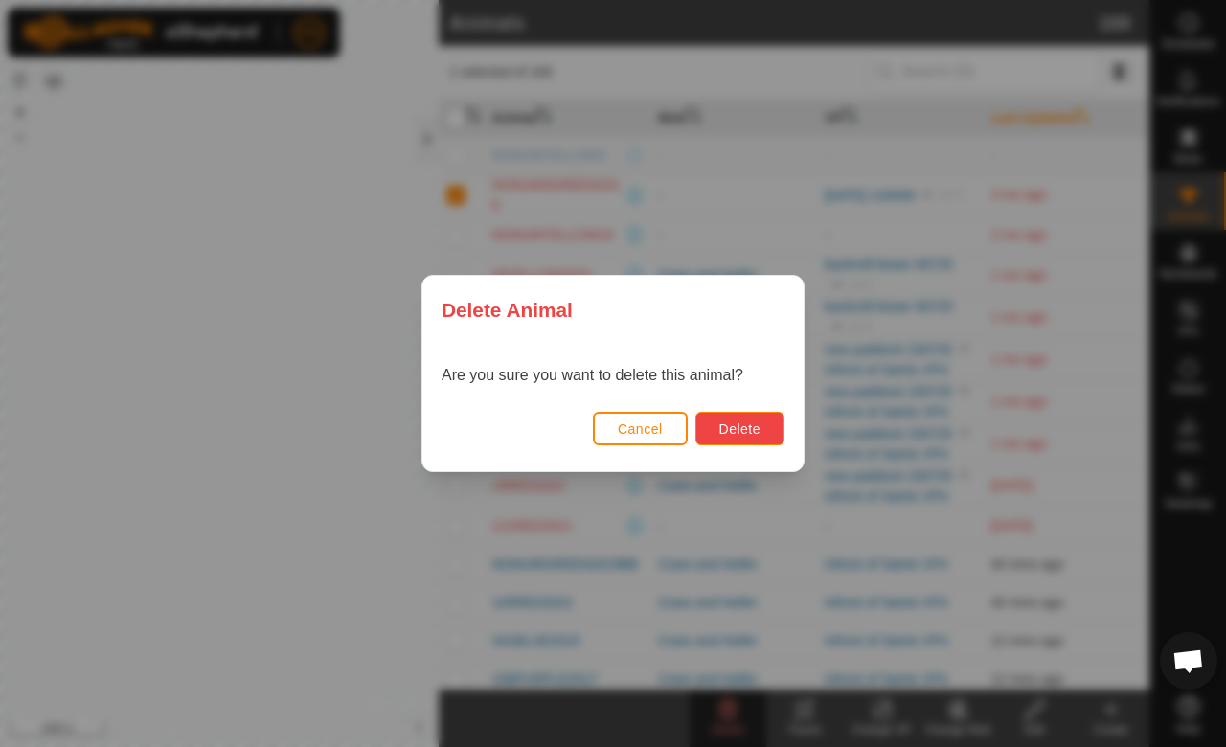
click at [722, 423] on span "Delete" at bounding box center [739, 428] width 41 height 15
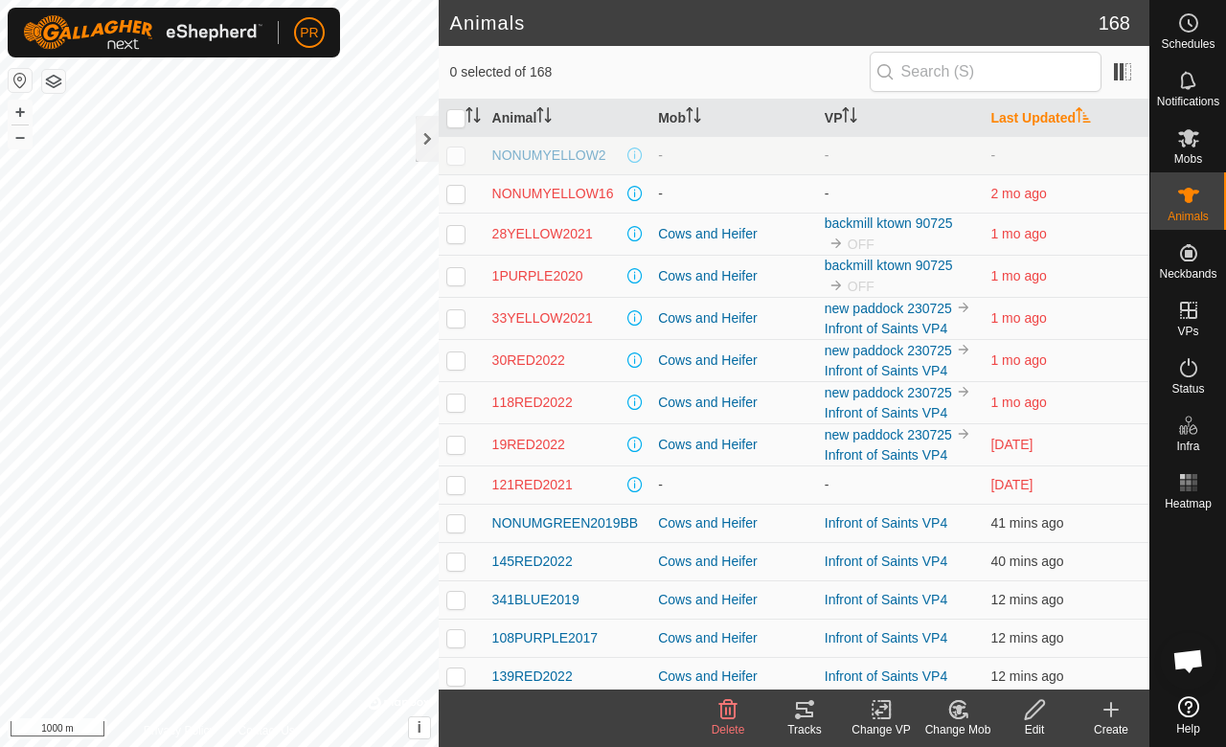
click at [453, 269] on p-checkbox at bounding box center [455, 275] width 19 height 15
checkbox input "true"
click at [726, 709] on icon at bounding box center [728, 709] width 18 height 19
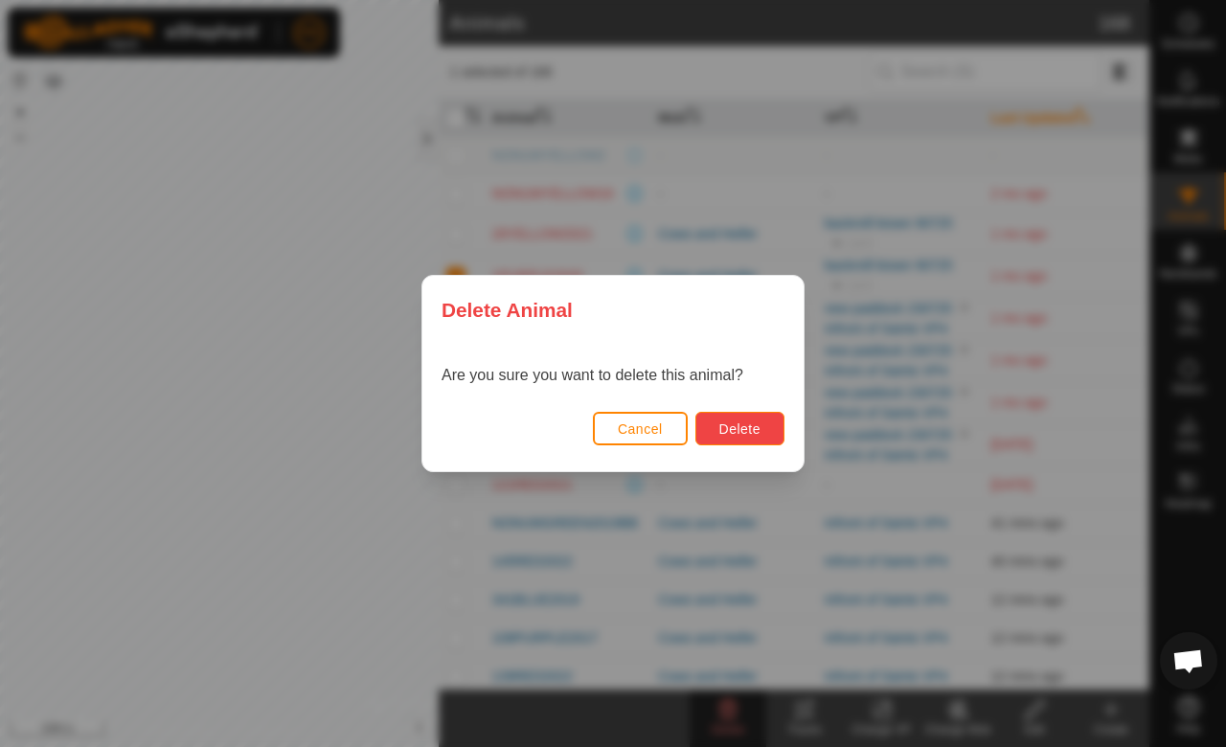
click at [736, 434] on span "Delete" at bounding box center [739, 428] width 41 height 15
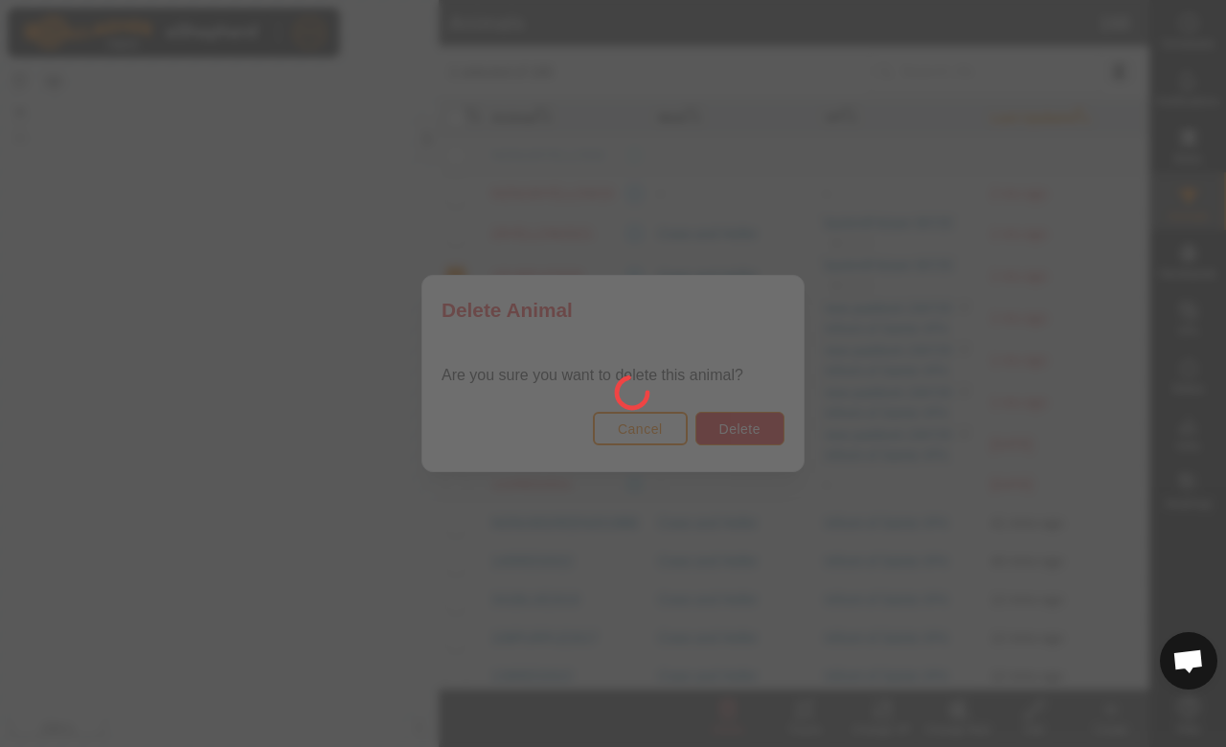
click at [736, 434] on div at bounding box center [613, 373] width 1226 height 747
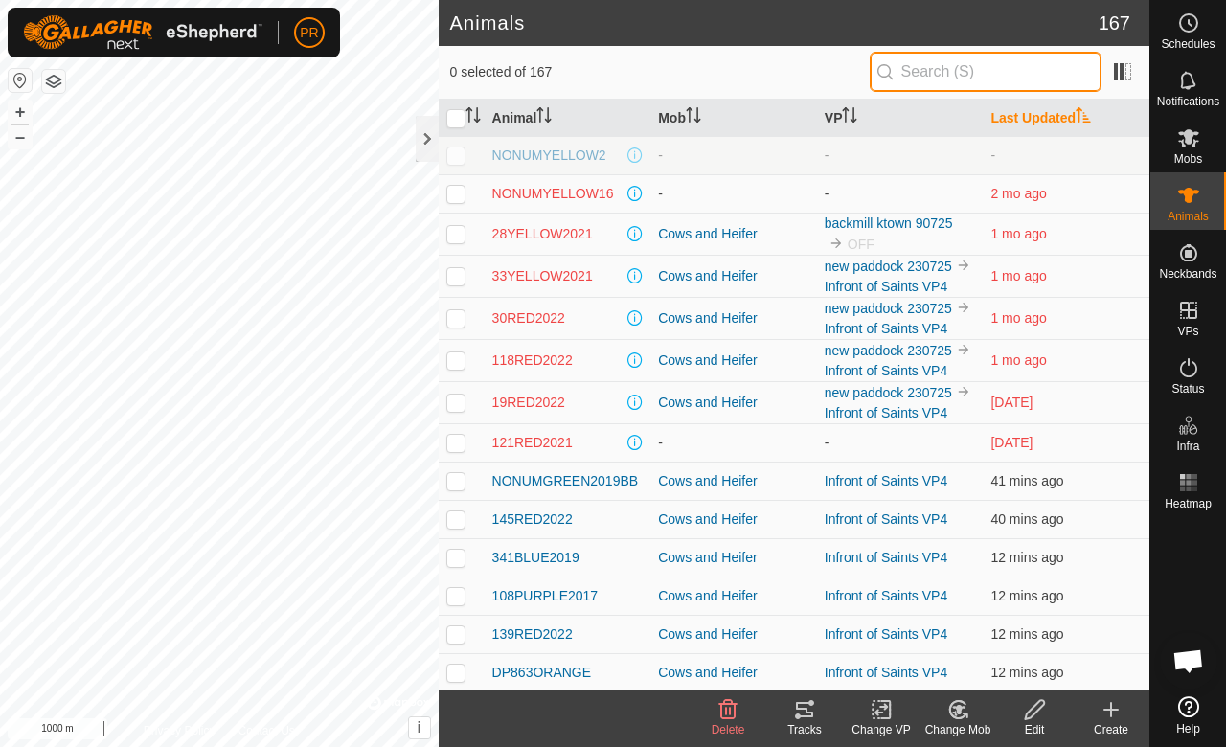
click at [946, 78] on input "text" at bounding box center [986, 72] width 232 height 40
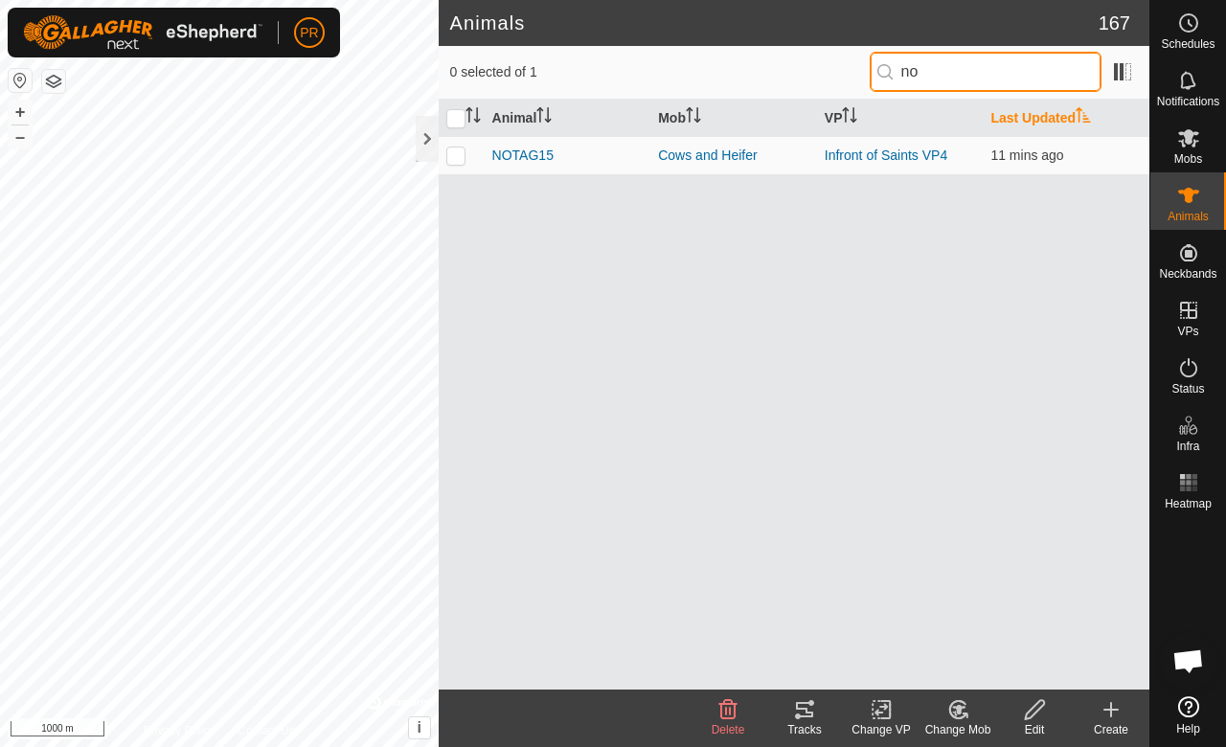
type input "n"
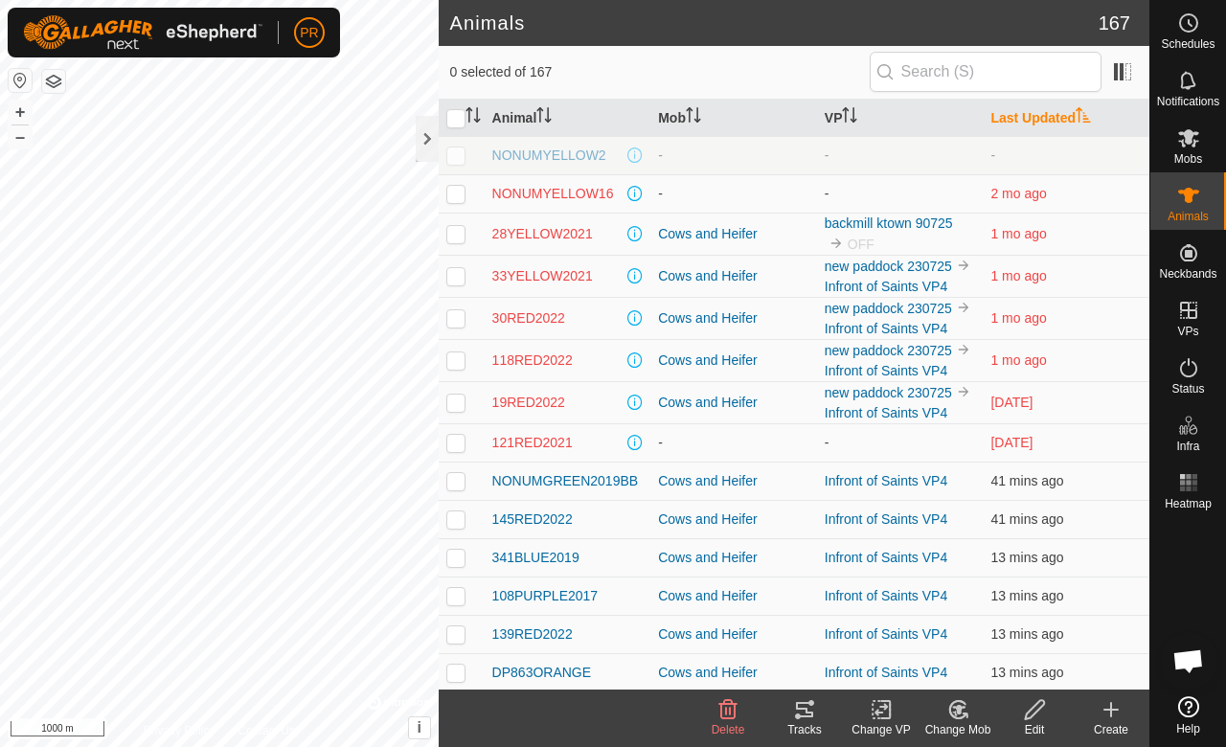
click at [1019, 115] on th "Last Updated" at bounding box center [1066, 118] width 167 height 37
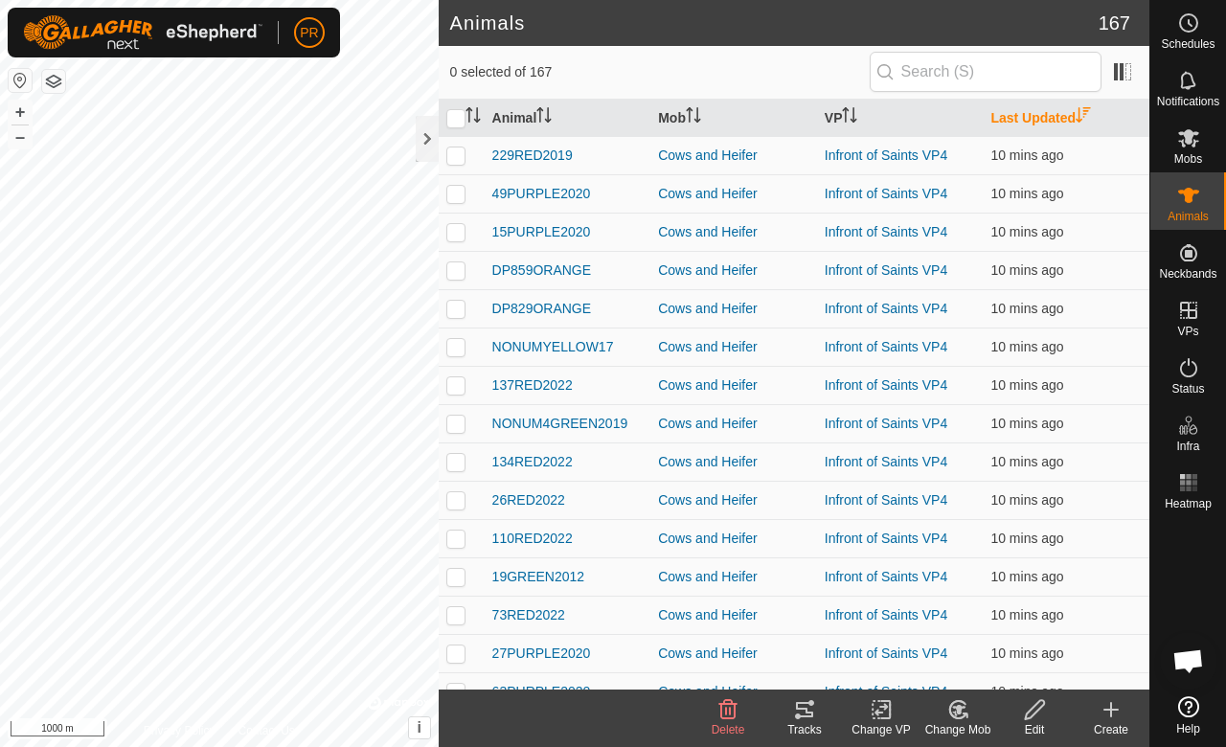
click at [1017, 115] on th "Last Updated" at bounding box center [1066, 118] width 167 height 37
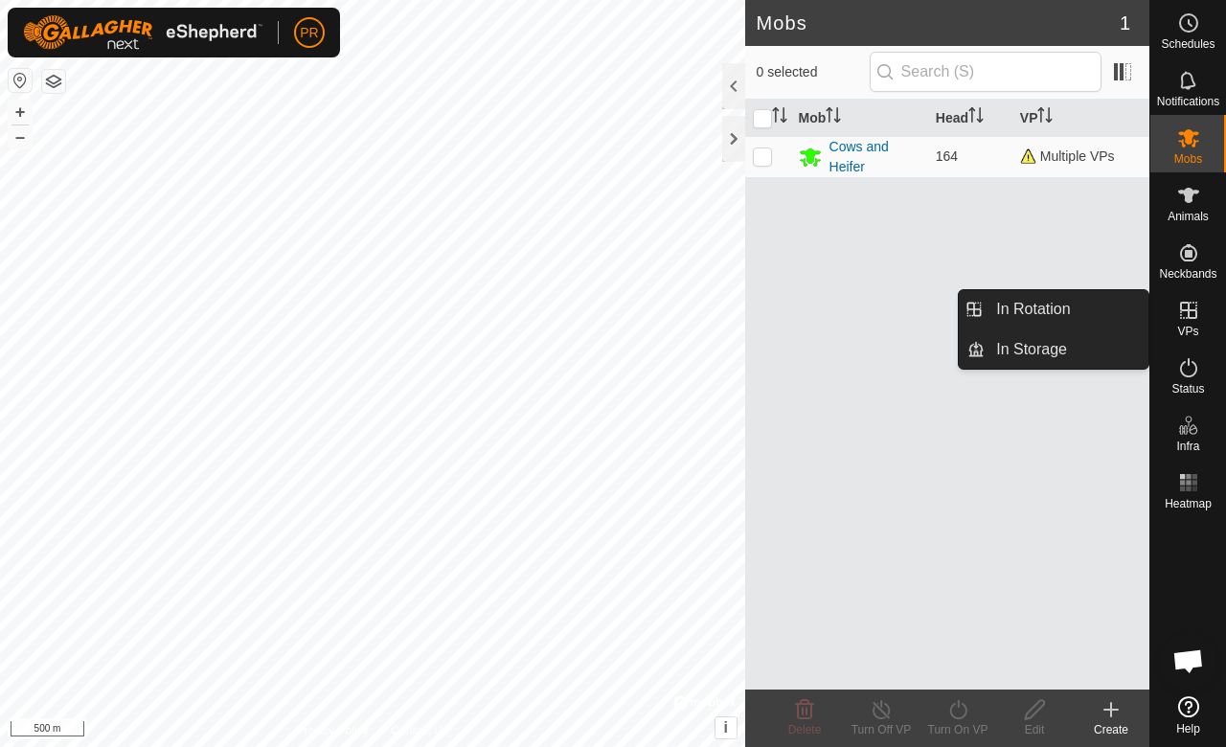
click at [1102, 304] on link "In Rotation" at bounding box center [1067, 309] width 164 height 38
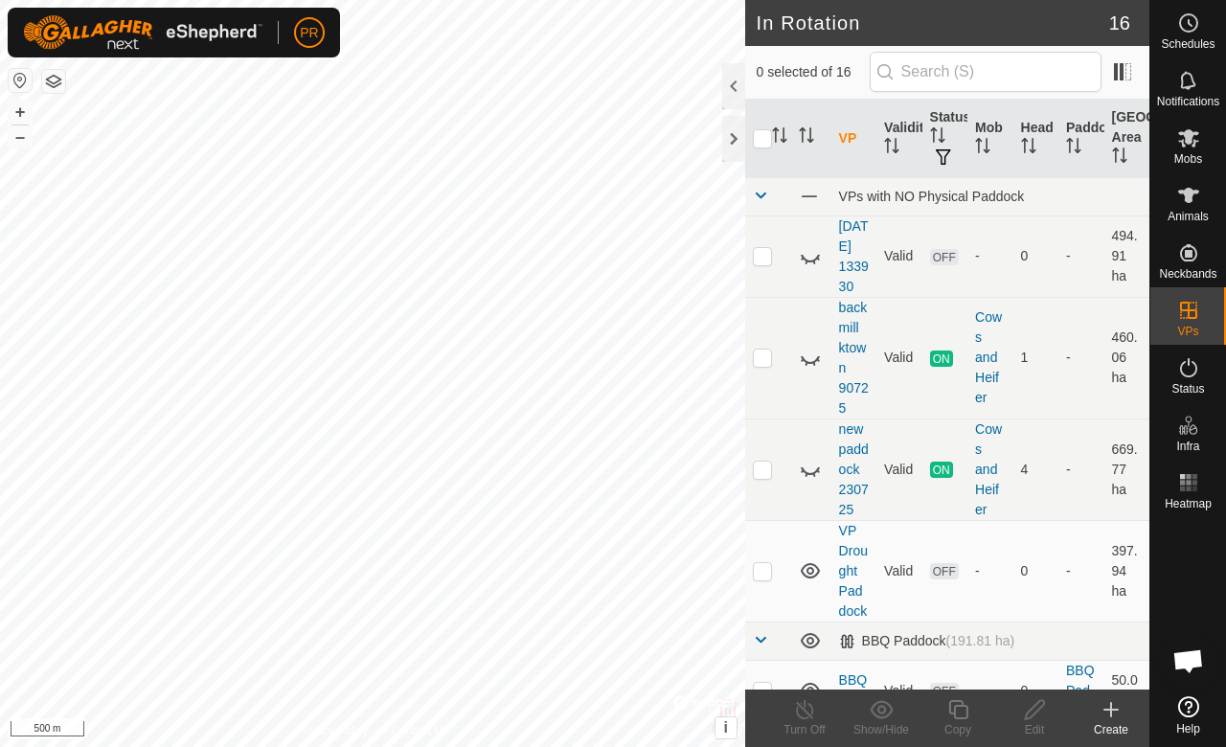
click at [728, 88] on div at bounding box center [733, 86] width 23 height 46
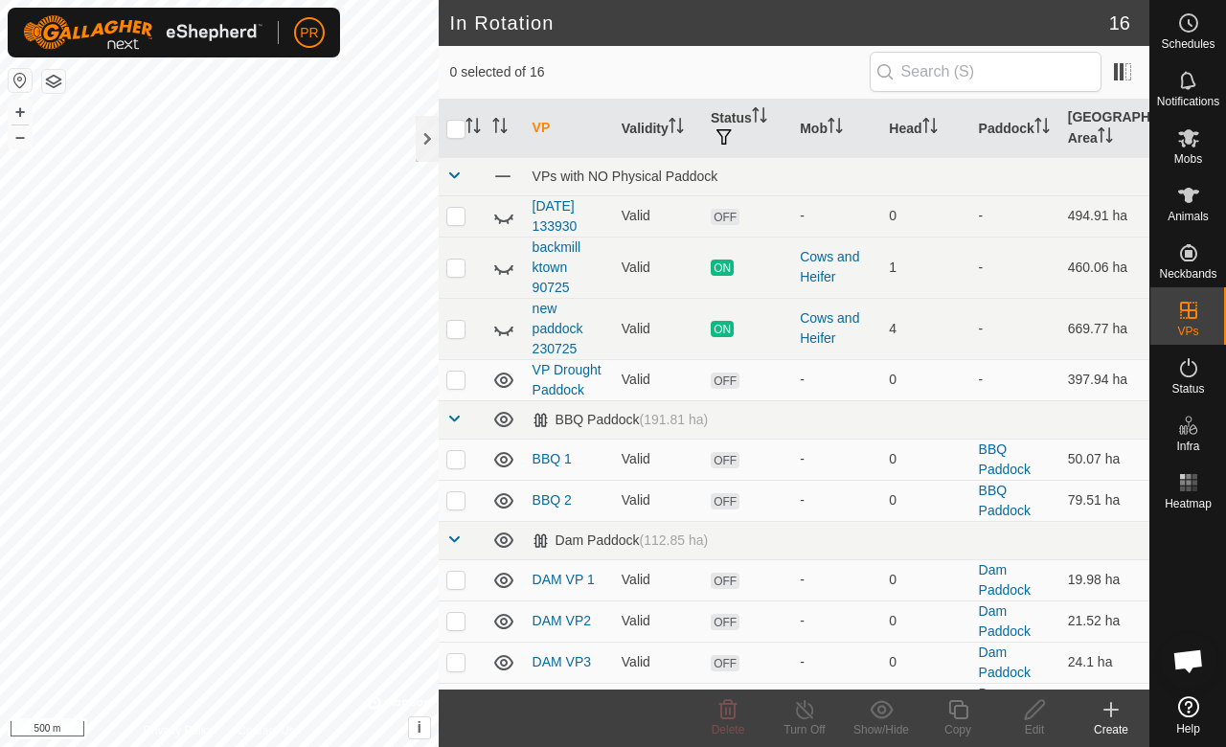
click at [459, 208] on p-checkbox at bounding box center [455, 215] width 19 height 15
click at [499, 212] on icon at bounding box center [503, 216] width 23 height 23
click at [720, 719] on icon at bounding box center [728, 709] width 23 height 23
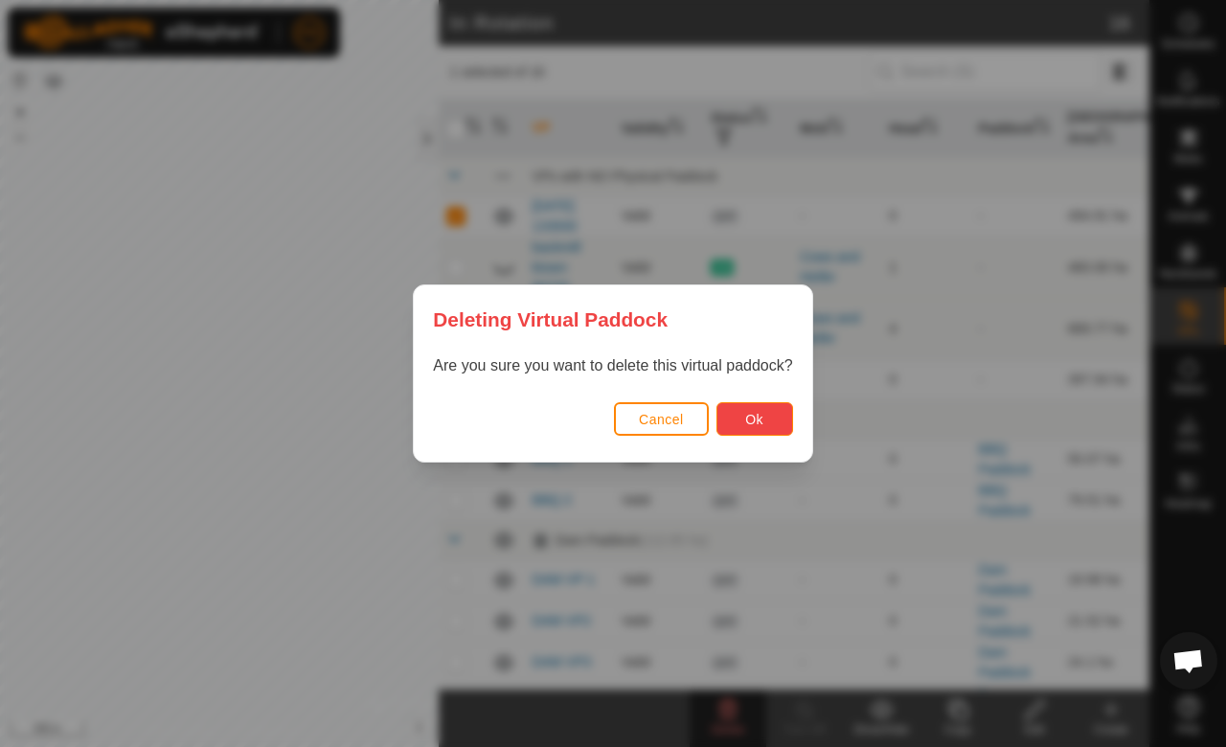
click at [750, 423] on span "Ok" at bounding box center [754, 419] width 18 height 15
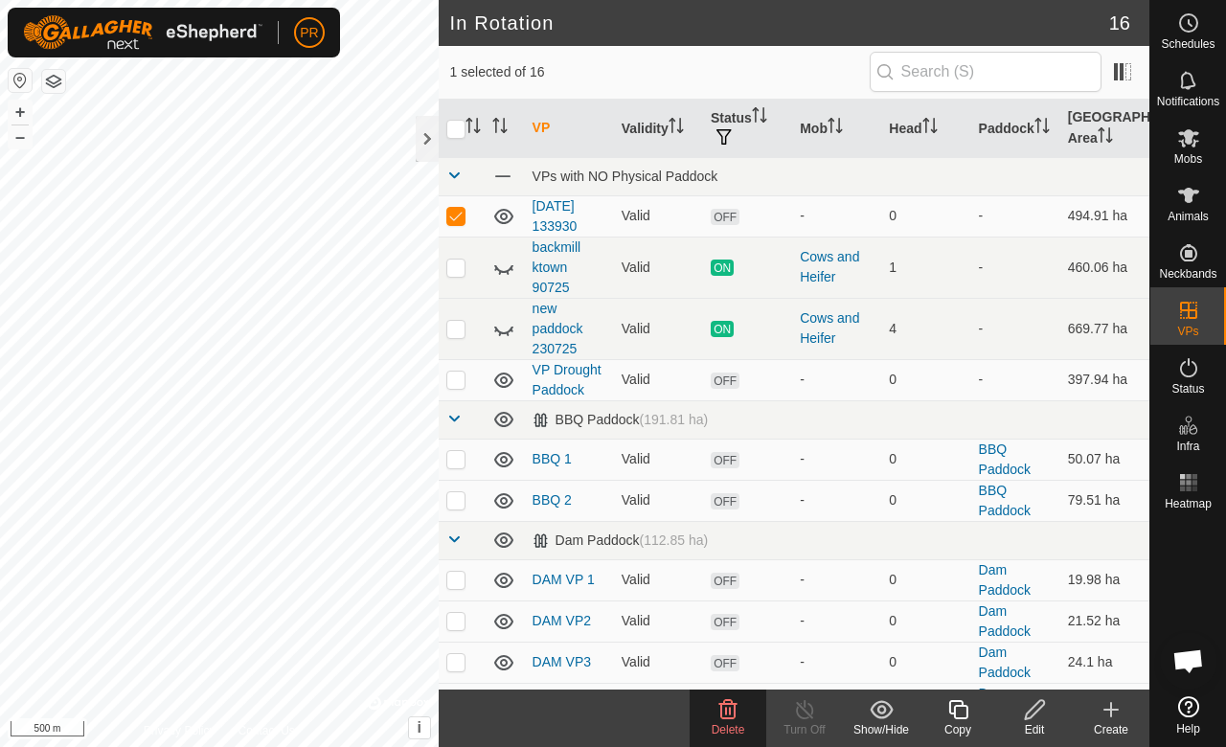
click at [728, 716] on icon at bounding box center [728, 709] width 23 height 23
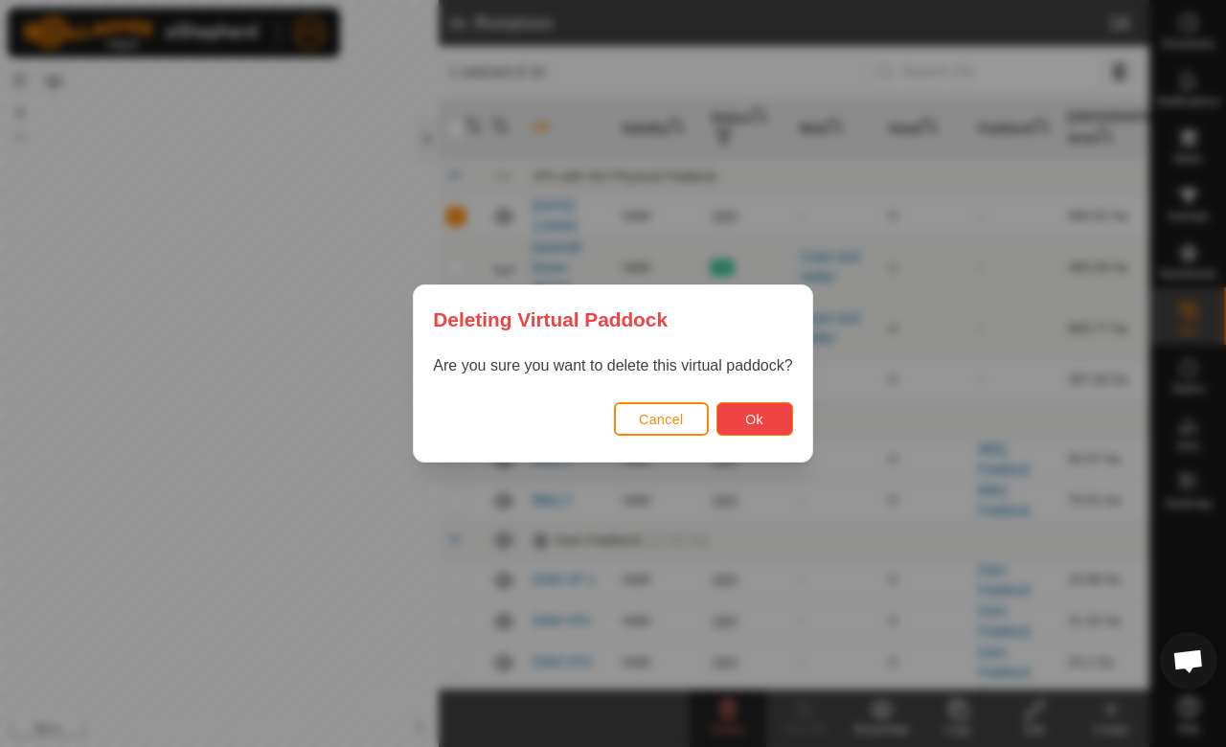
click at [737, 420] on button "Ok" at bounding box center [755, 419] width 77 height 34
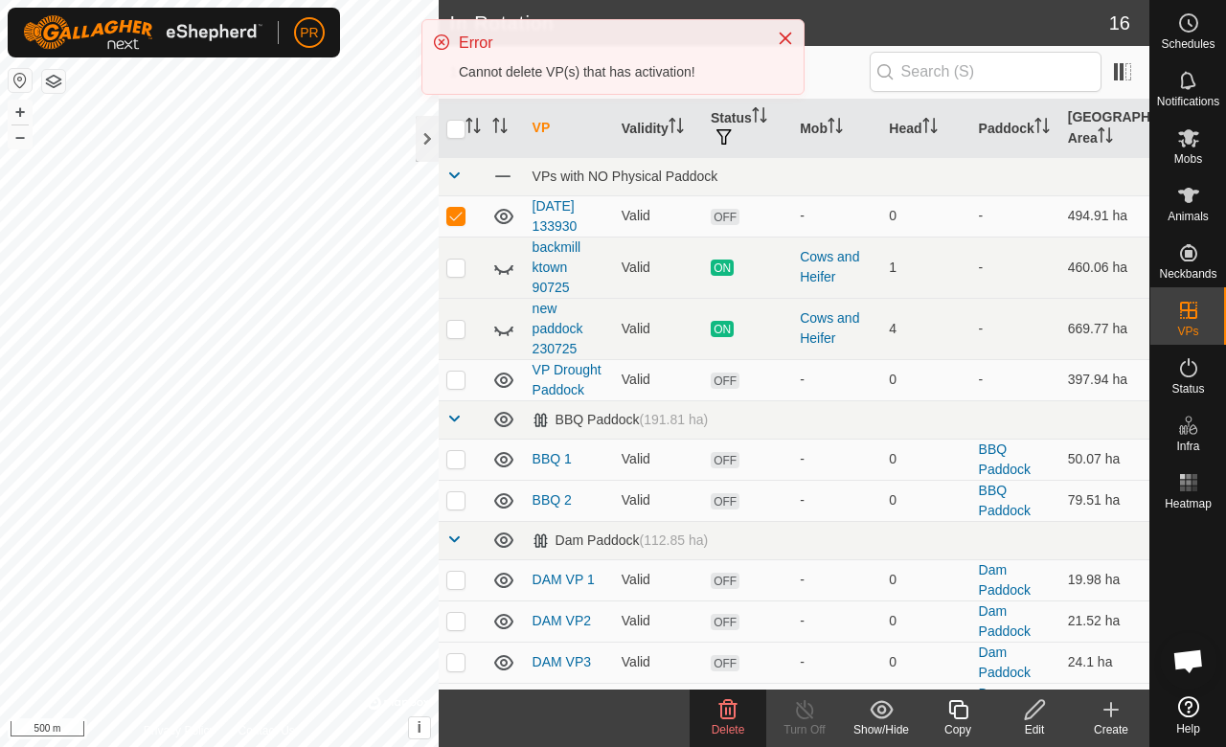
checkbox input "false"
checkbox input "true"
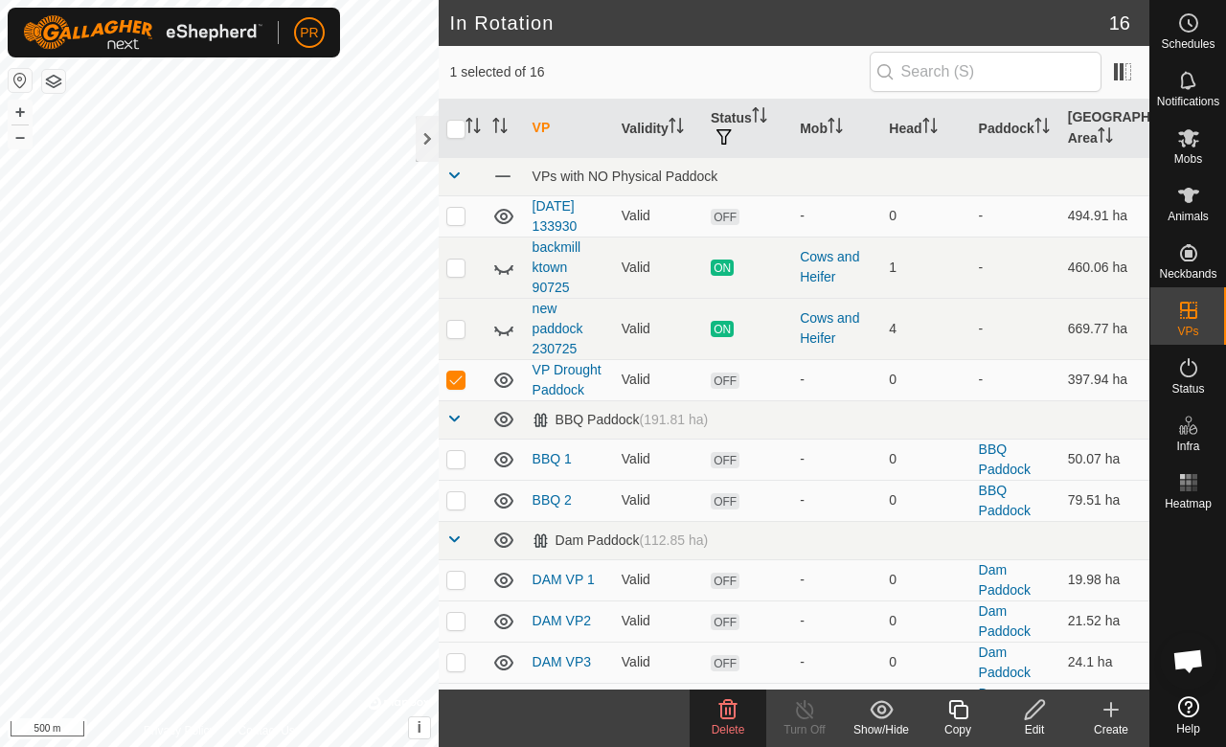
click at [498, 262] on icon at bounding box center [503, 267] width 23 height 23
click at [504, 330] on icon at bounding box center [503, 331] width 19 height 8
click at [455, 325] on p-checkbox at bounding box center [455, 328] width 19 height 15
checkbox input "true"
click at [450, 262] on p-checkbox at bounding box center [455, 267] width 19 height 15
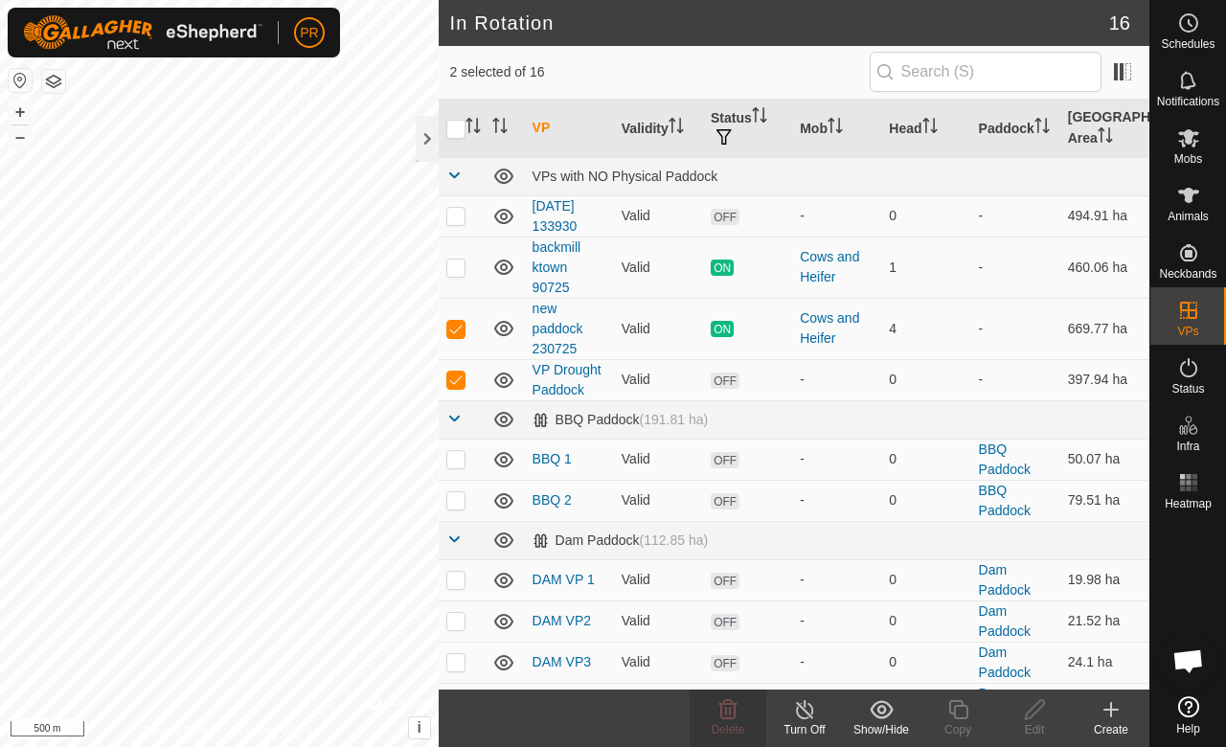
checkbox input "true"
click at [807, 714] on line at bounding box center [804, 710] width 15 height 15
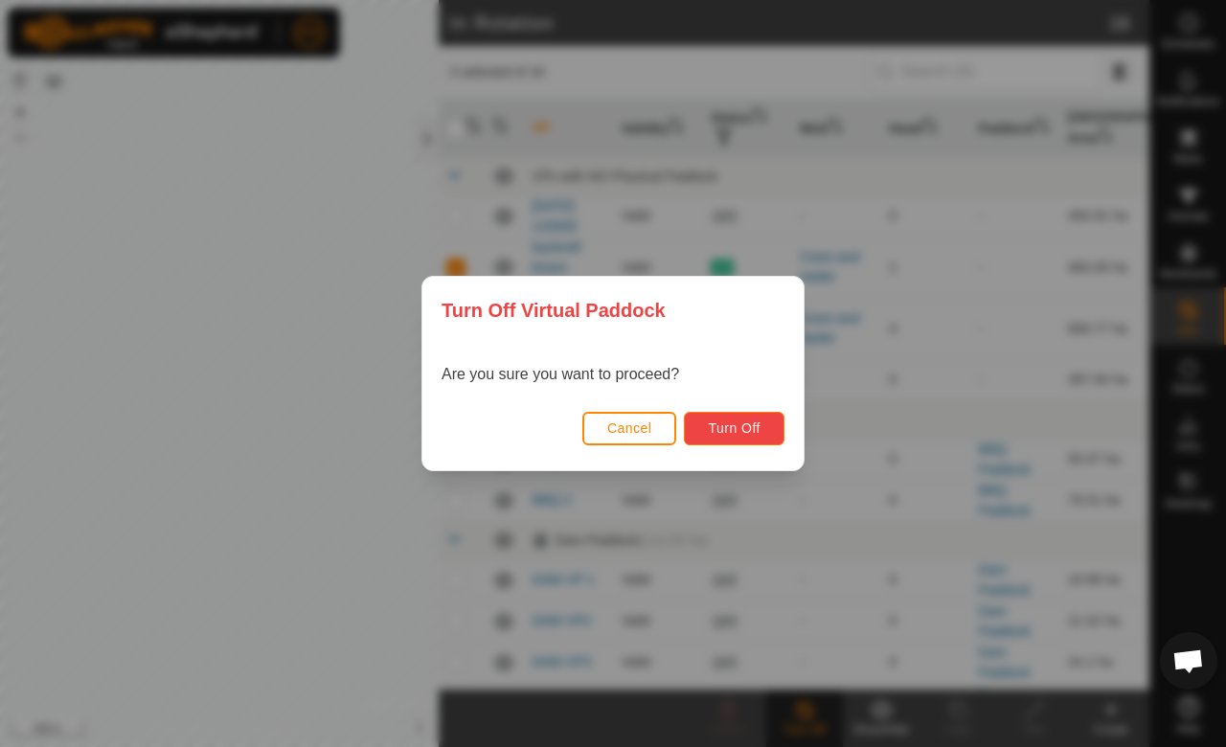
click at [728, 416] on button "Turn Off" at bounding box center [734, 429] width 101 height 34
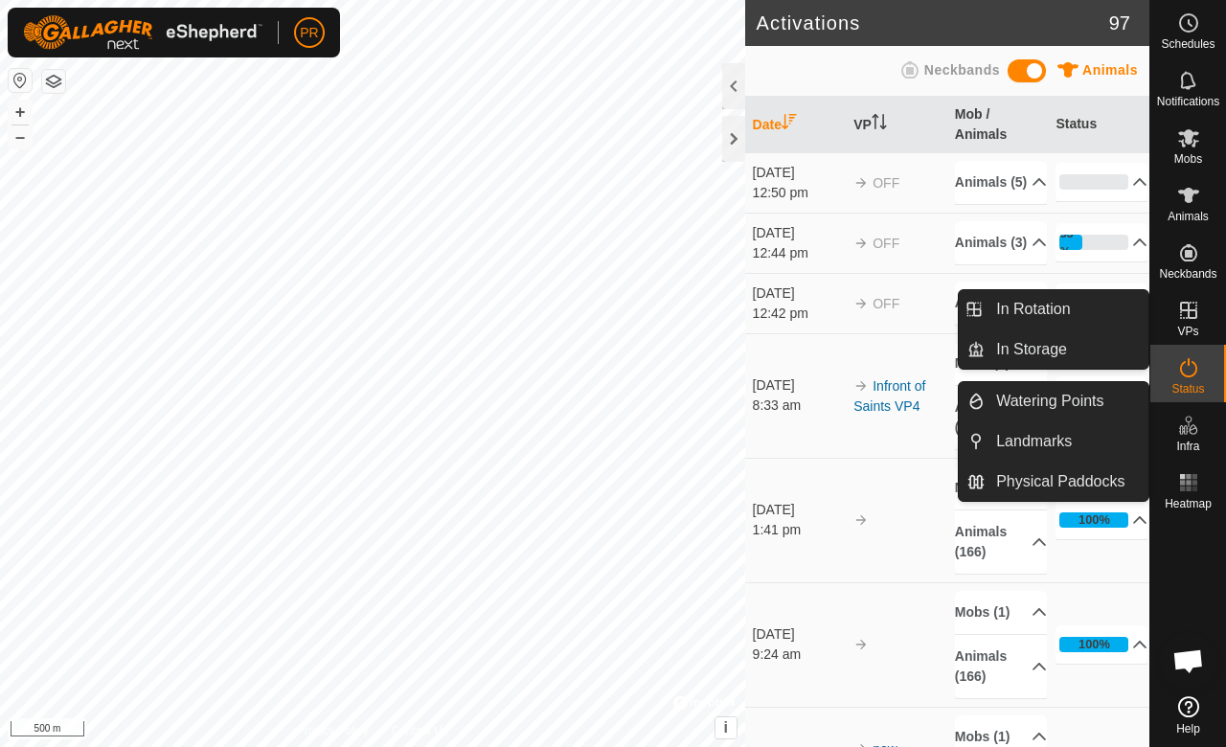
drag, startPoint x: 1188, startPoint y: 343, endPoint x: 1195, endPoint y: 322, distance: 22.1
click at [1190, 310] on icon at bounding box center [1188, 310] width 17 height 17
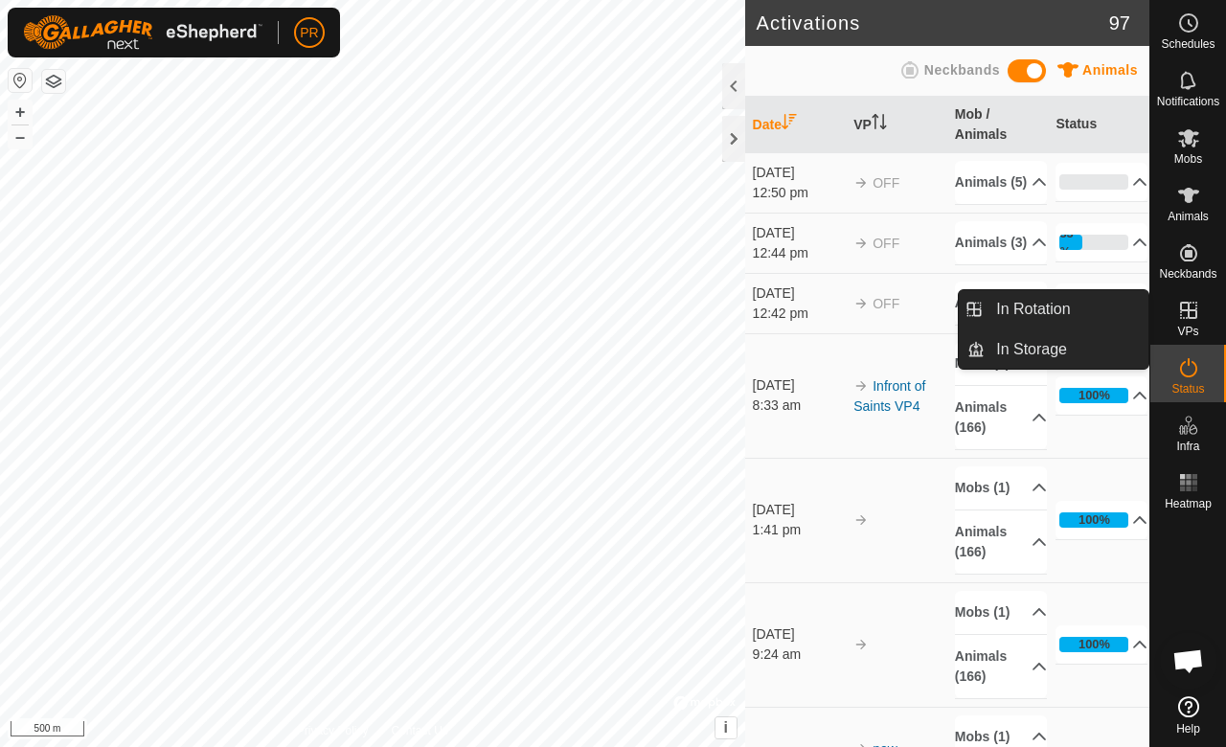
click at [1098, 299] on link "In Rotation" at bounding box center [1067, 309] width 164 height 38
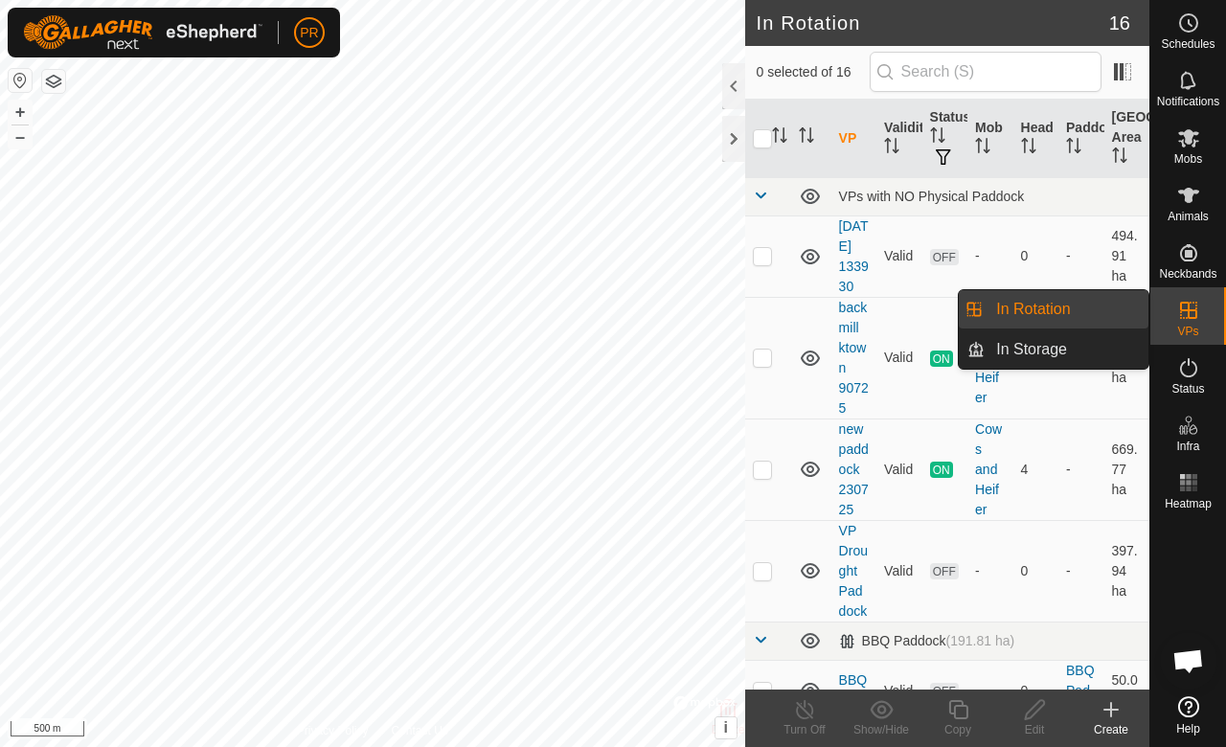
click at [1098, 299] on link "In Rotation" at bounding box center [1067, 309] width 164 height 38
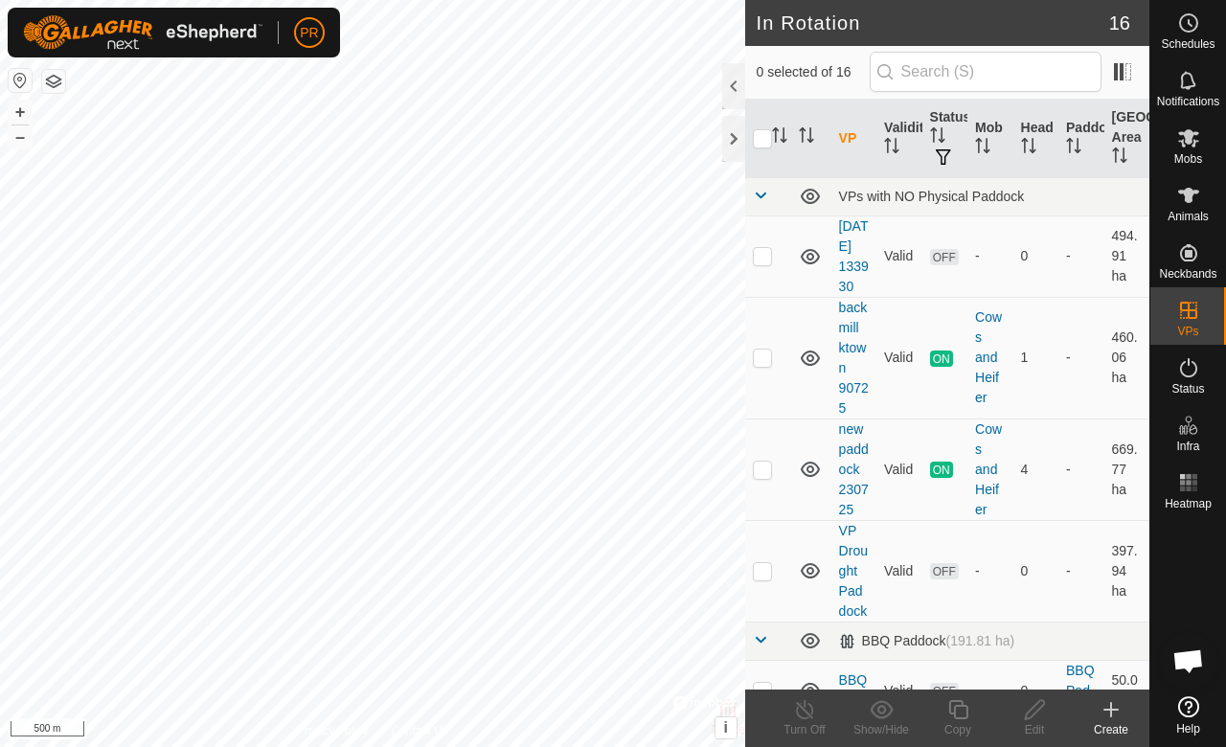
click at [732, 83] on div at bounding box center [733, 86] width 23 height 46
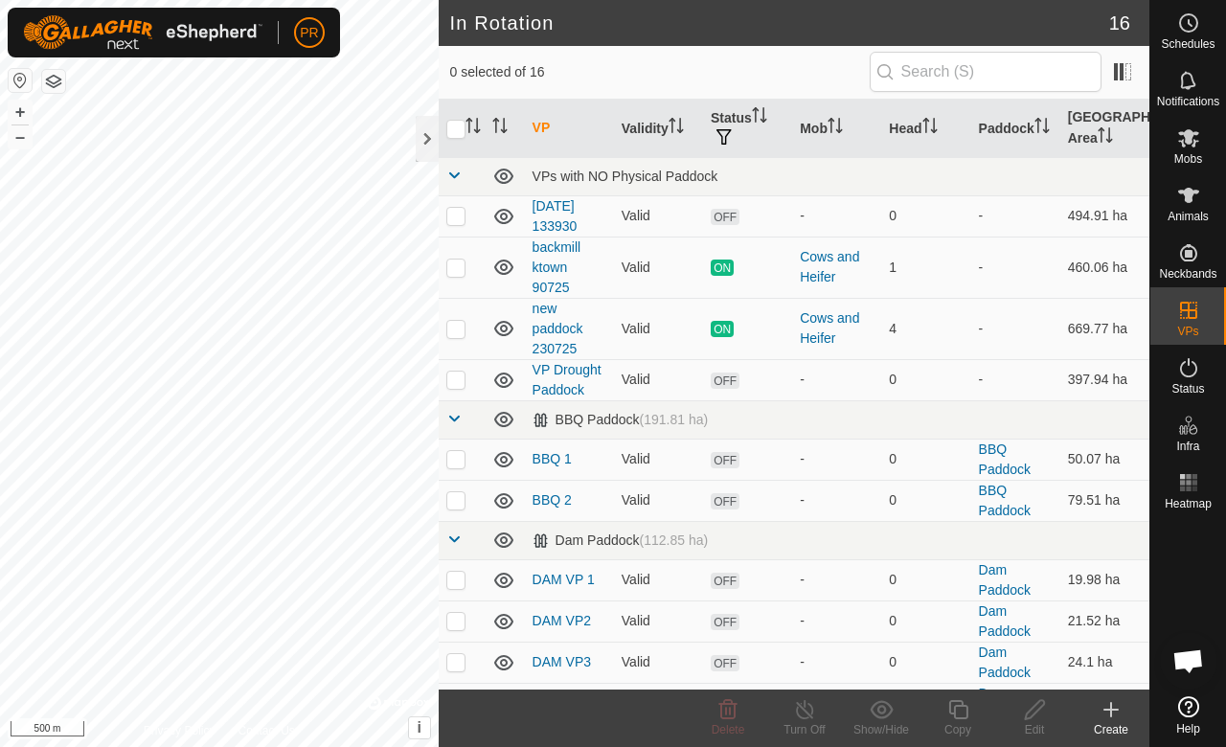
click at [460, 216] on p-checkbox at bounding box center [455, 215] width 19 height 15
checkbox input "true"
click at [719, 709] on icon at bounding box center [728, 709] width 23 height 23
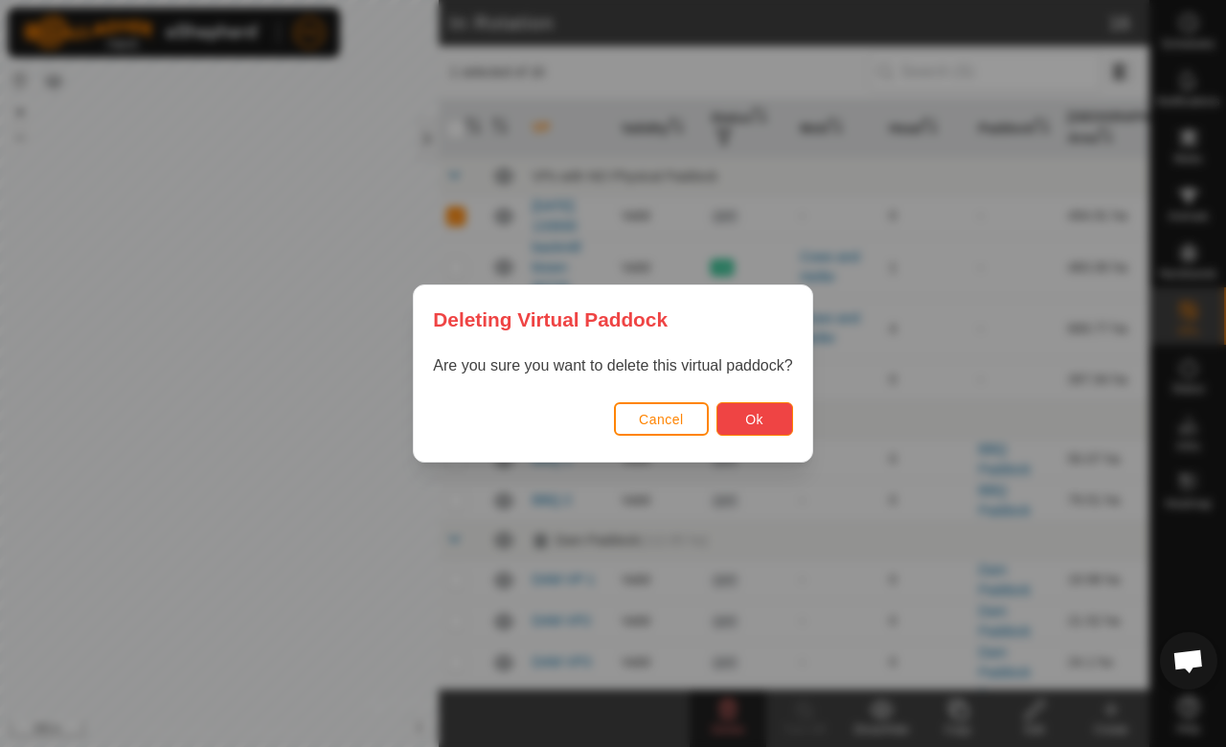
click at [753, 415] on span "Ok" at bounding box center [754, 419] width 18 height 15
